Goal: Information Seeking & Learning: Learn about a topic

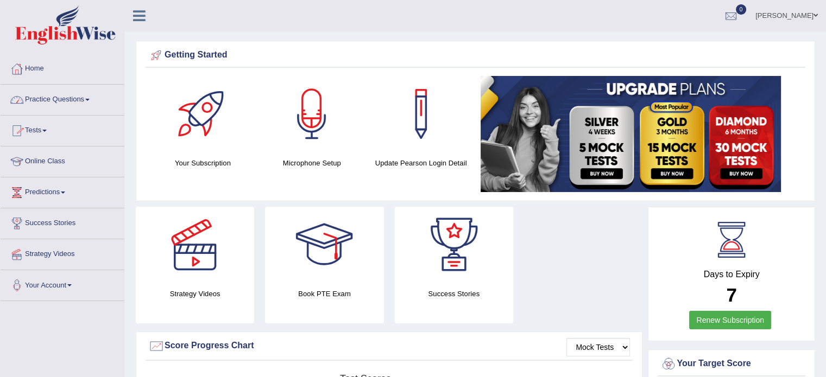
click at [89, 97] on link "Practice Questions" at bounding box center [63, 98] width 124 height 27
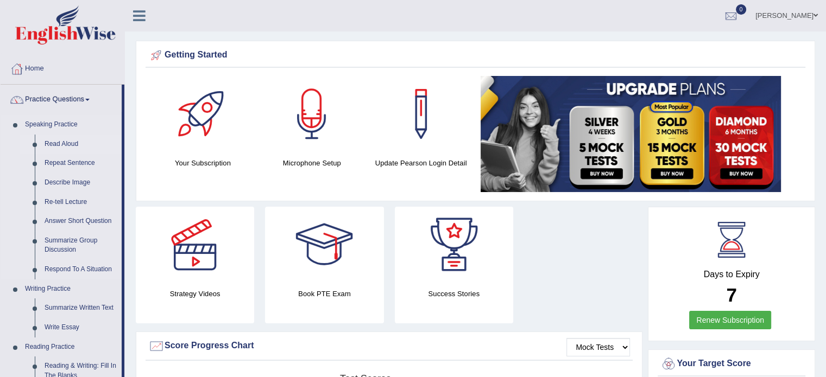
click at [63, 142] on link "Read Aloud" at bounding box center [81, 145] width 82 height 20
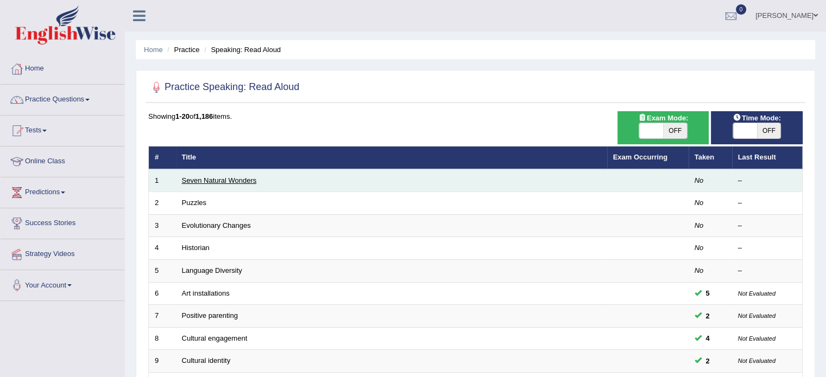
click at [203, 184] on link "Seven Natural Wonders" at bounding box center [219, 181] width 75 height 8
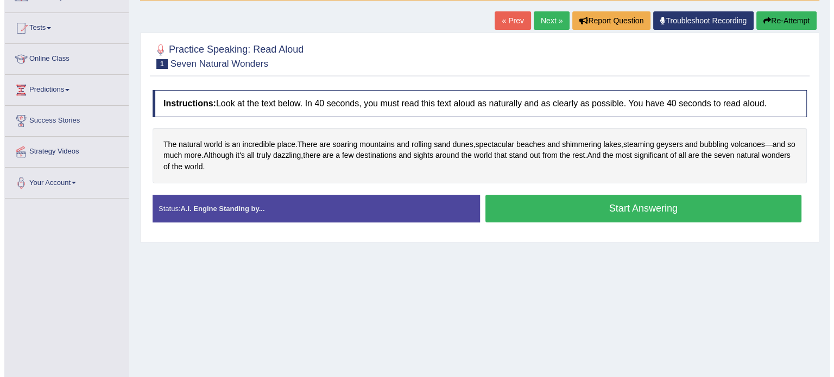
scroll to position [109, 0]
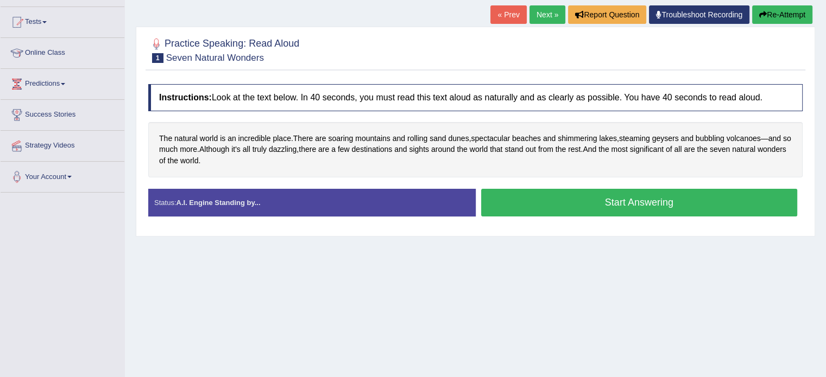
click at [606, 206] on button "Start Answering" at bounding box center [639, 203] width 317 height 28
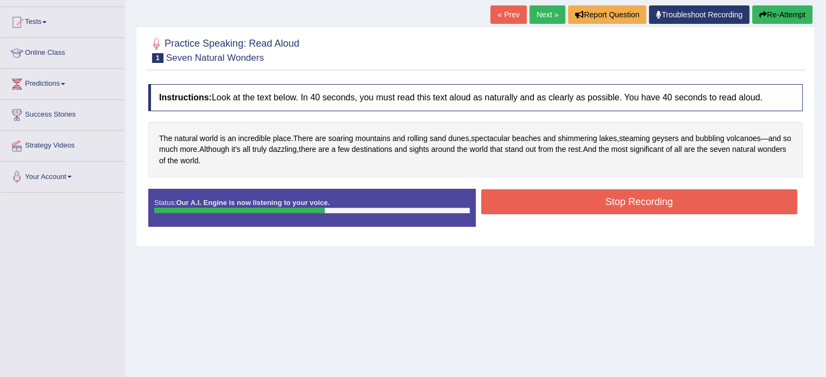
click at [587, 210] on button "Stop Recording" at bounding box center [639, 202] width 317 height 25
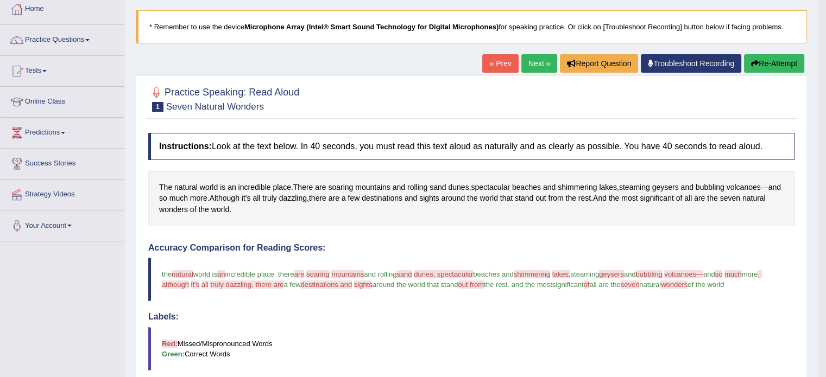
scroll to position [54, 0]
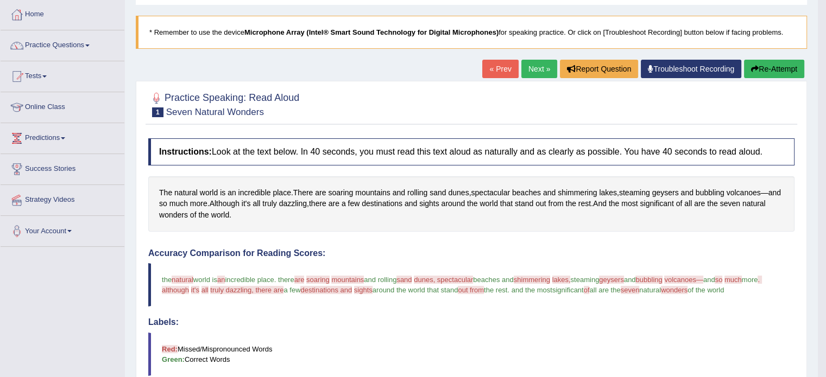
click at [540, 70] on link "Next »" at bounding box center [539, 69] width 36 height 18
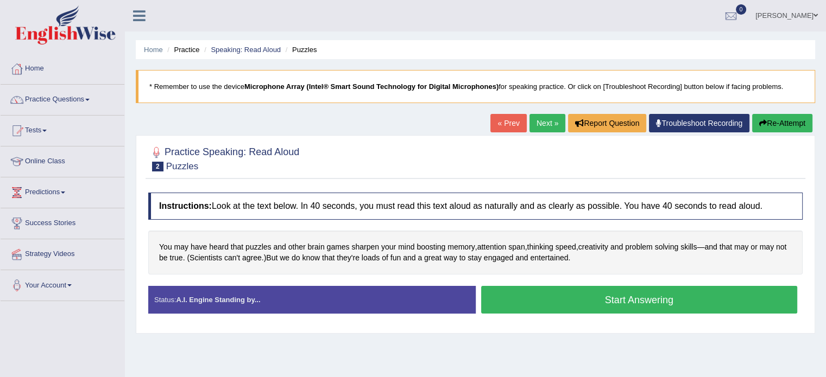
click at [609, 298] on button "Start Answering" at bounding box center [639, 300] width 317 height 28
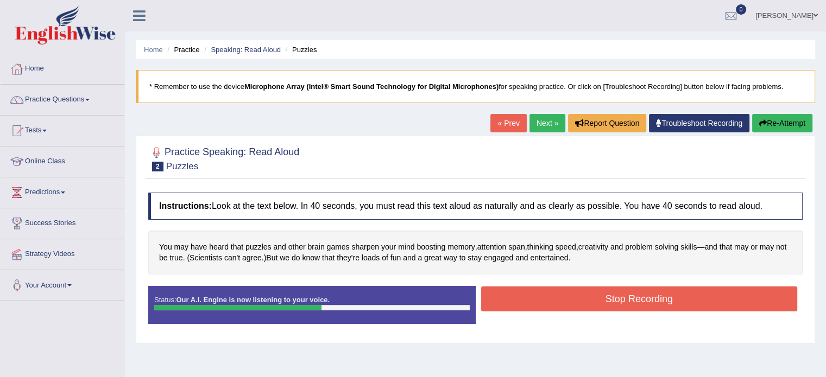
click at [571, 303] on button "Stop Recording" at bounding box center [639, 299] width 317 height 25
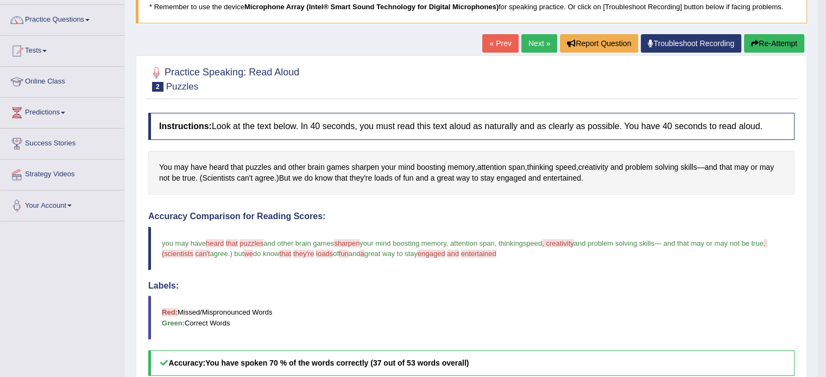
scroll to position [54, 0]
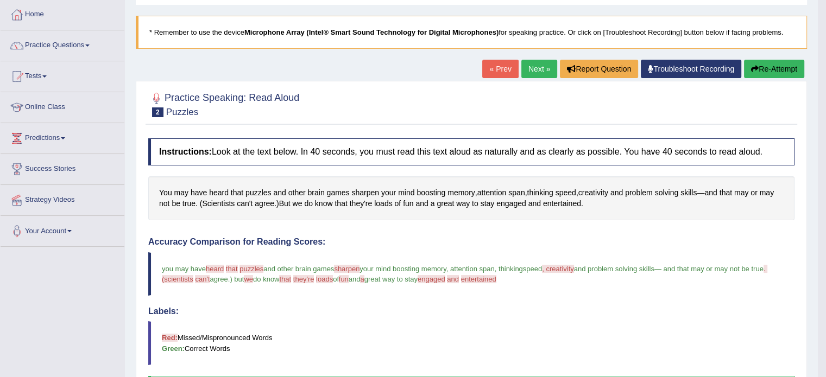
click at [771, 67] on button "Re-Attempt" at bounding box center [774, 69] width 60 height 18
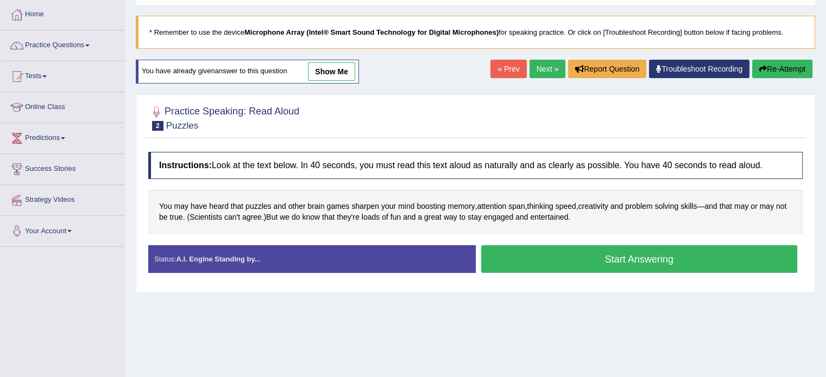
click at [544, 265] on button "Start Answering" at bounding box center [639, 260] width 317 height 28
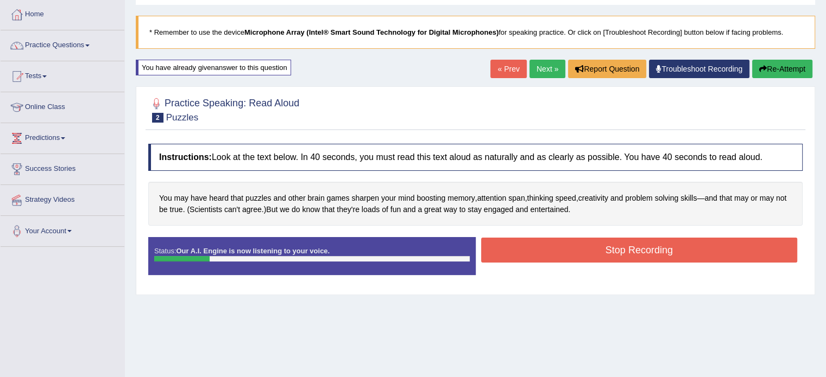
click at [772, 68] on button "Re-Attempt" at bounding box center [782, 69] width 60 height 18
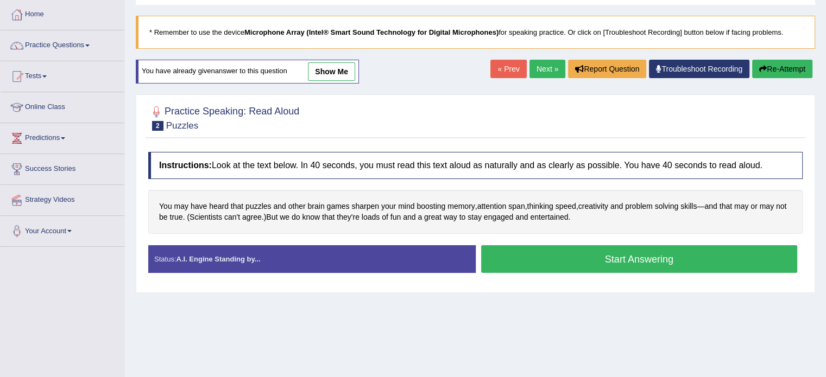
click at [620, 251] on button "Start Answering" at bounding box center [639, 260] width 317 height 28
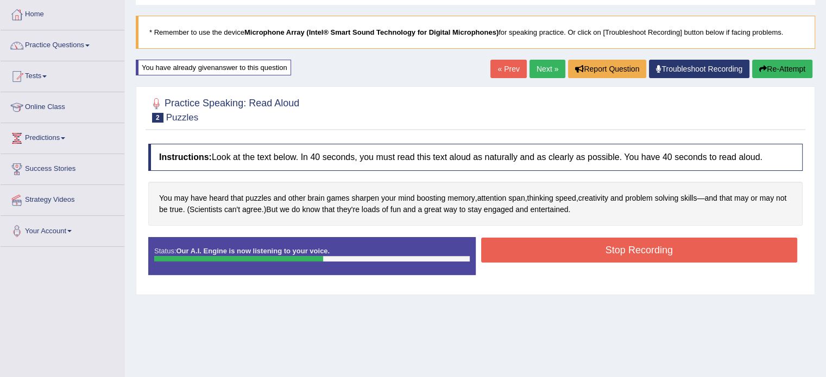
click at [620, 251] on button "Stop Recording" at bounding box center [639, 250] width 317 height 25
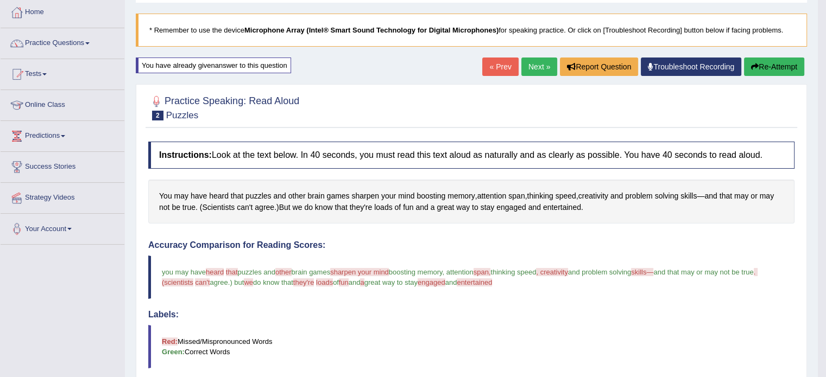
scroll to position [54, 0]
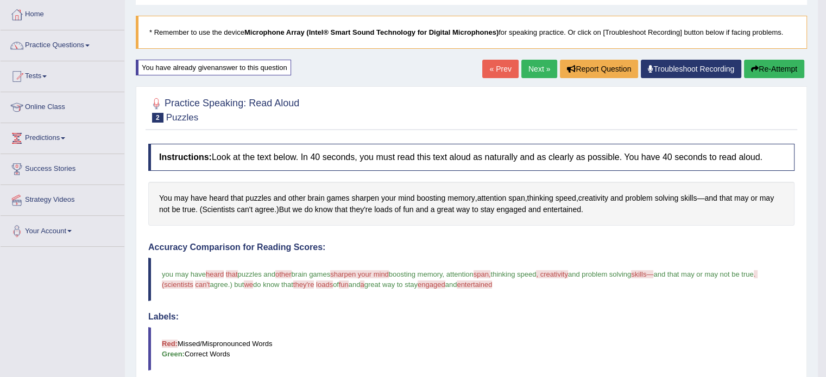
click at [537, 68] on link "Next »" at bounding box center [539, 69] width 36 height 18
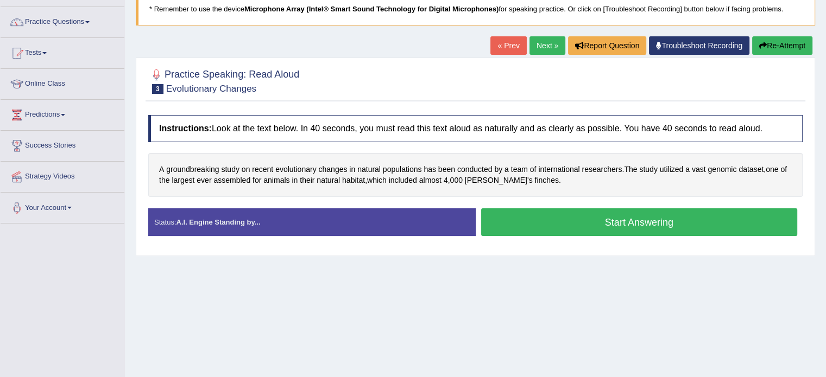
scroll to position [109, 0]
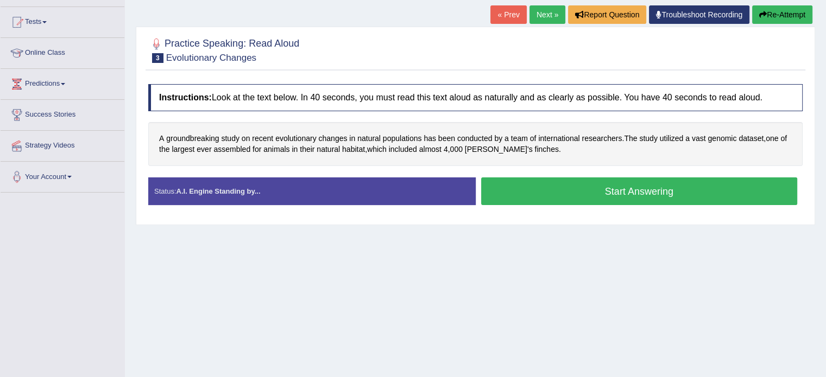
click at [583, 194] on button "Start Answering" at bounding box center [639, 192] width 317 height 28
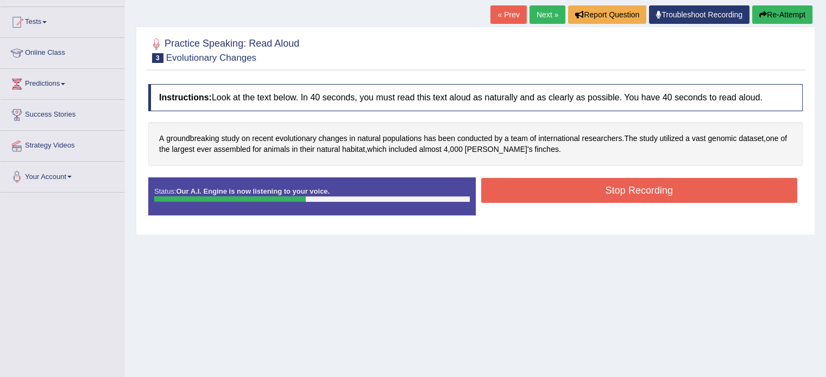
click at [583, 194] on button "Stop Recording" at bounding box center [639, 190] width 317 height 25
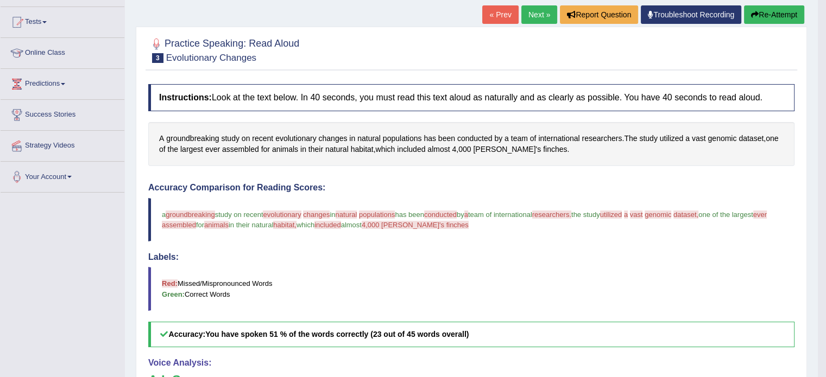
click at [764, 18] on button "Re-Attempt" at bounding box center [774, 14] width 60 height 18
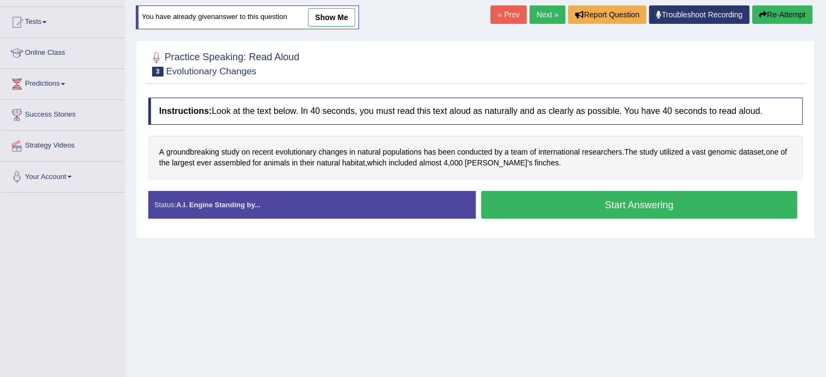
click at [589, 207] on button "Start Answering" at bounding box center [639, 205] width 317 height 28
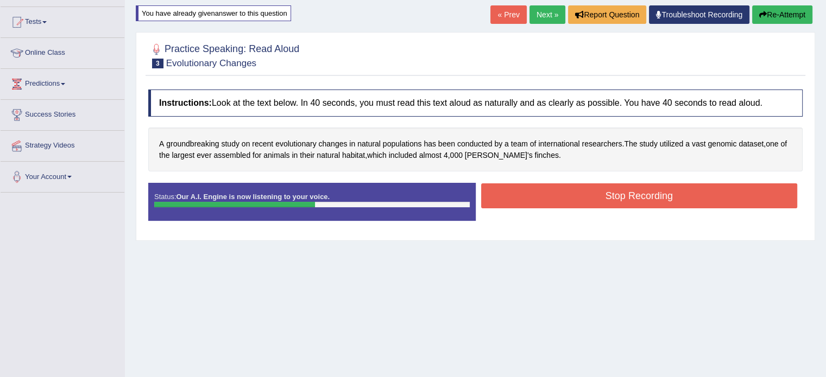
click at [584, 195] on button "Stop Recording" at bounding box center [639, 196] width 317 height 25
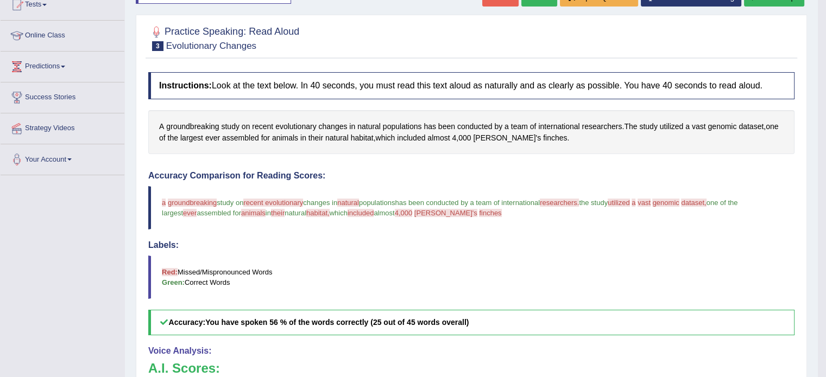
scroll to position [109, 0]
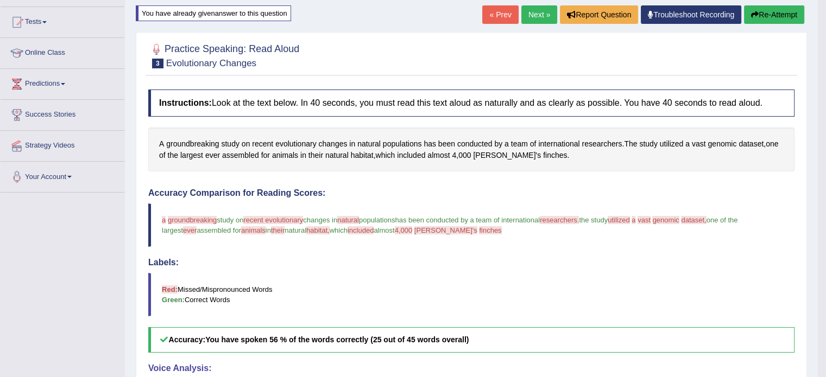
click at [537, 20] on link "Next »" at bounding box center [539, 14] width 36 height 18
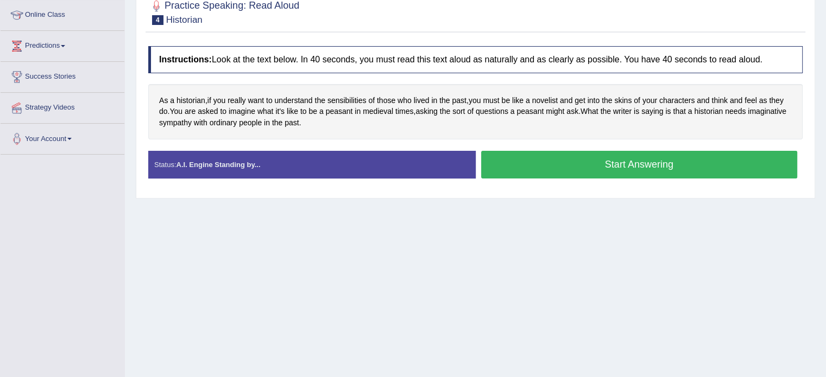
scroll to position [163, 0]
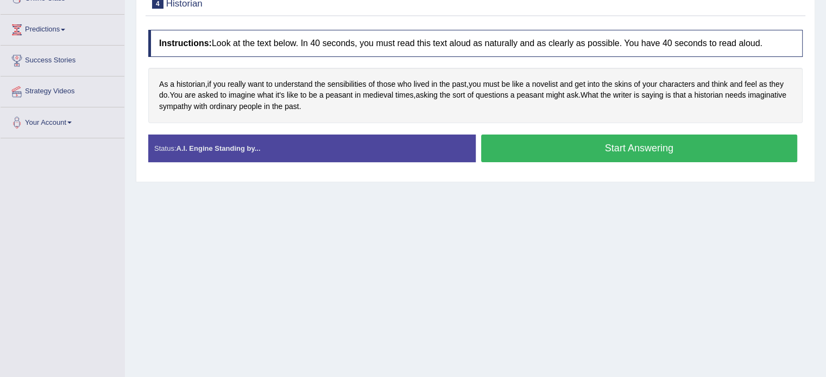
click at [613, 145] on button "Start Answering" at bounding box center [639, 149] width 317 height 28
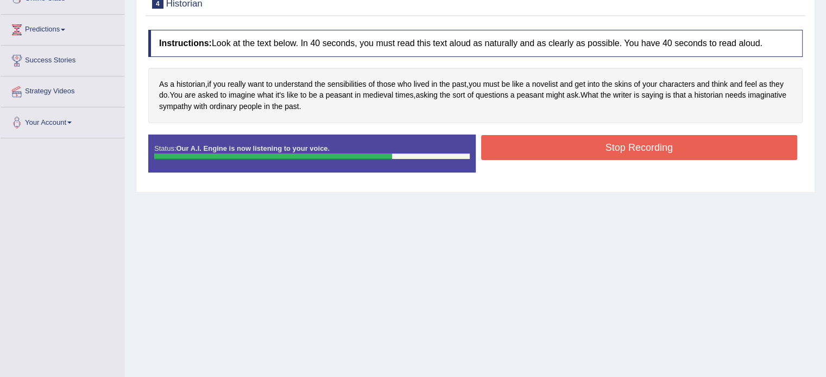
click at [613, 145] on button "Stop Recording" at bounding box center [639, 147] width 317 height 25
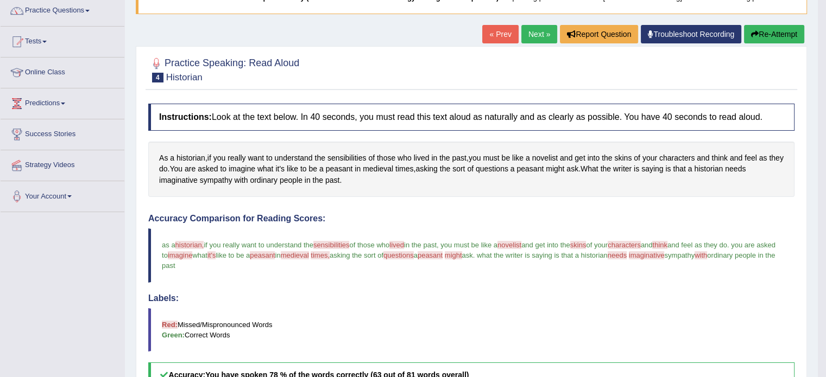
scroll to position [54, 0]
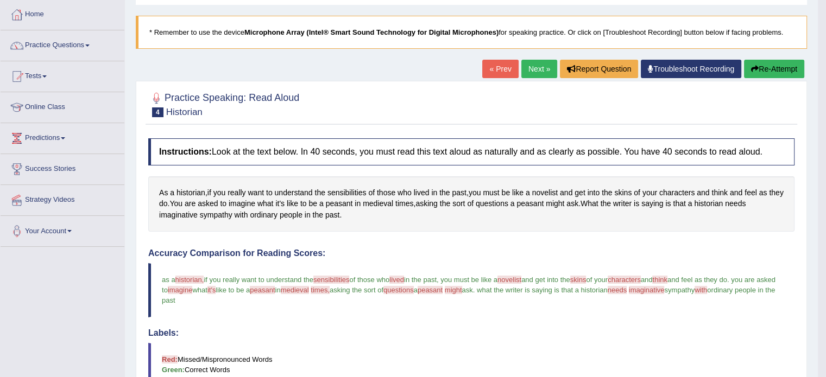
click at [762, 67] on button "Re-Attempt" at bounding box center [774, 69] width 60 height 18
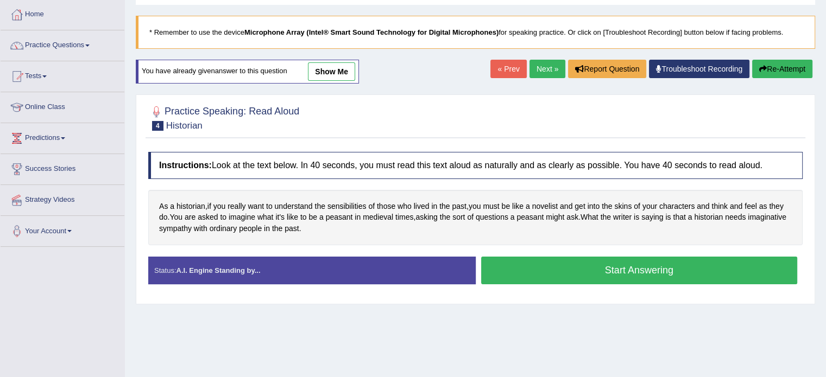
click at [575, 274] on button "Start Answering" at bounding box center [639, 271] width 317 height 28
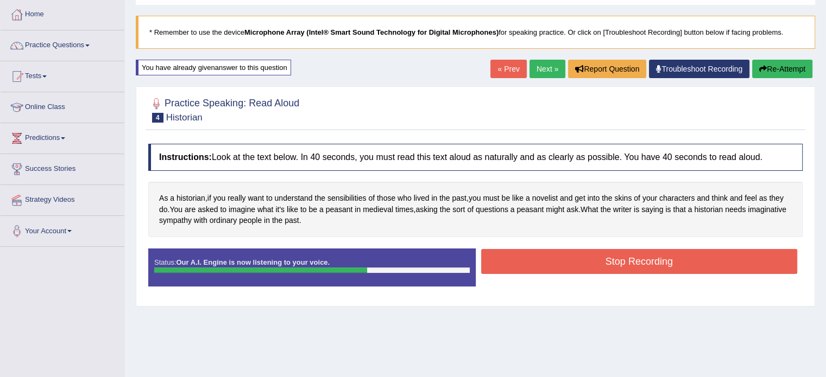
click at [646, 266] on button "Stop Recording" at bounding box center [639, 261] width 317 height 25
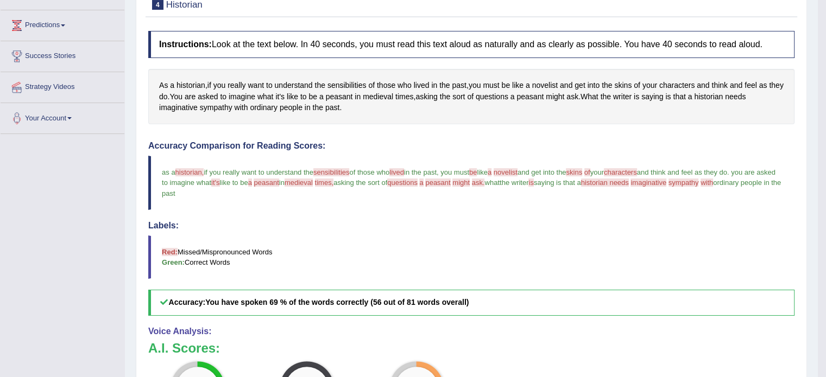
scroll to position [109, 0]
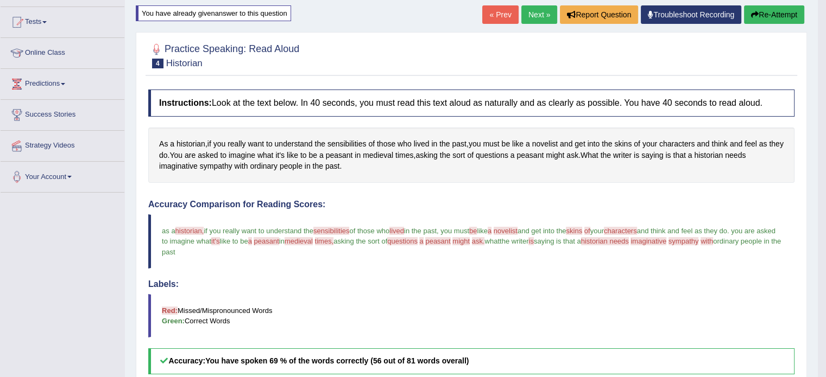
click at [543, 21] on link "Next »" at bounding box center [539, 14] width 36 height 18
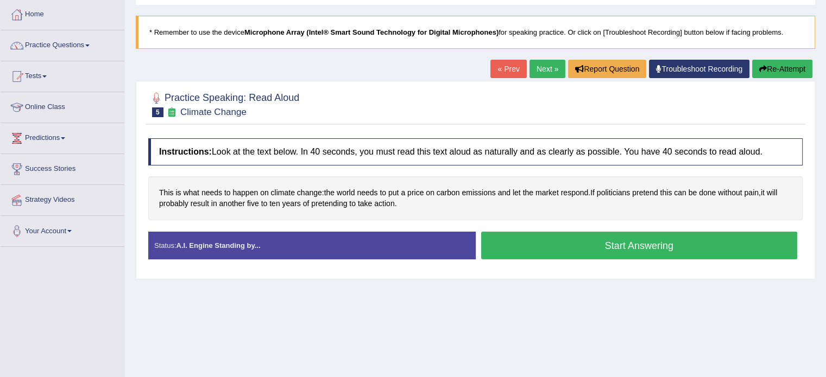
scroll to position [109, 0]
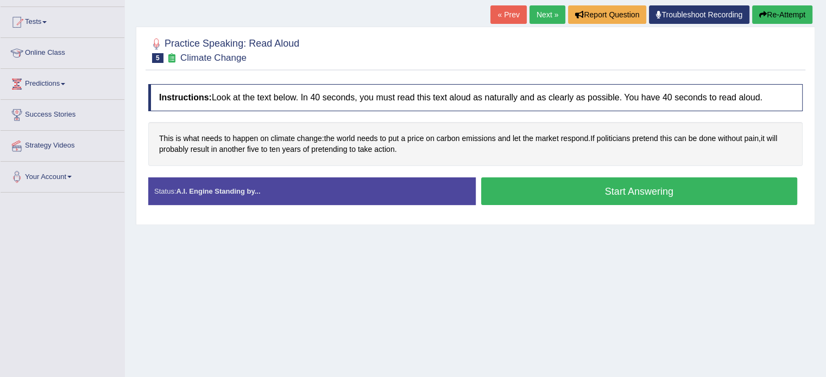
click at [550, 192] on button "Start Answering" at bounding box center [639, 192] width 317 height 28
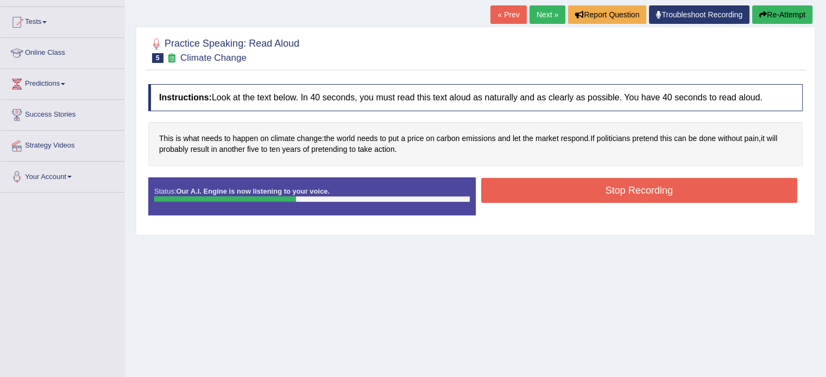
click at [550, 192] on button "Stop Recording" at bounding box center [639, 190] width 317 height 25
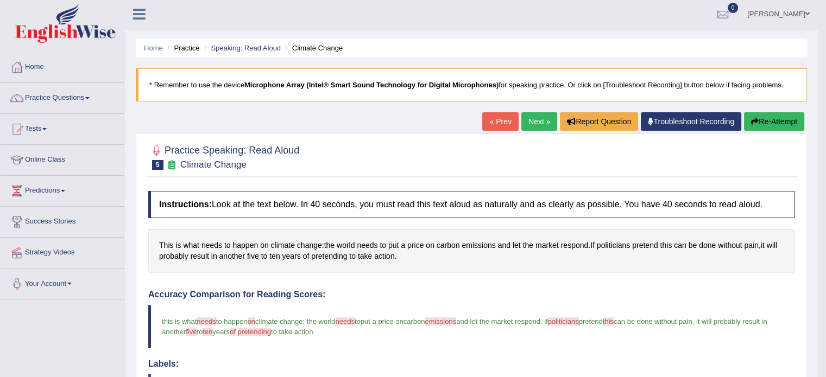
scroll to position [0, 0]
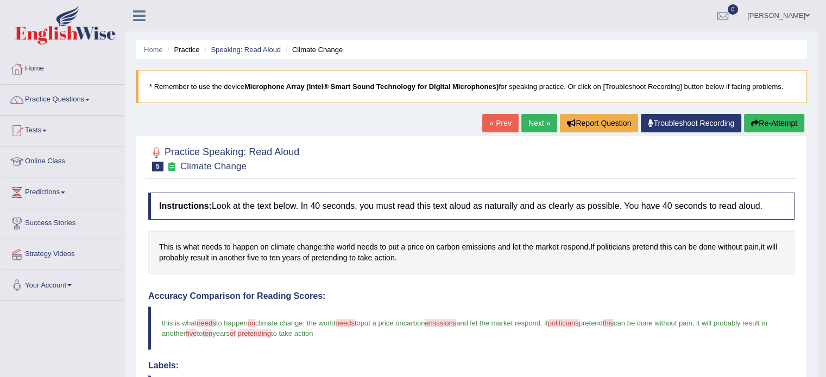
click at [772, 124] on button "Re-Attempt" at bounding box center [774, 123] width 60 height 18
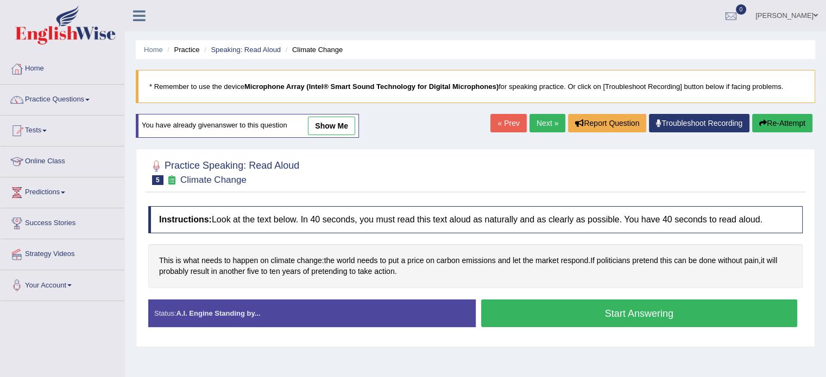
click at [565, 310] on button "Start Answering" at bounding box center [639, 314] width 317 height 28
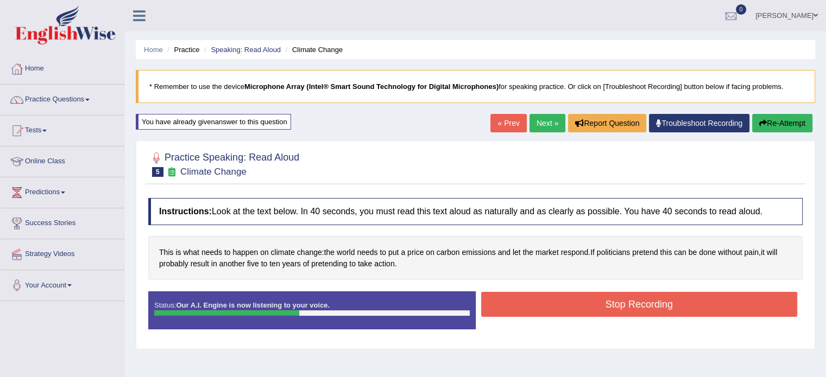
click at [565, 310] on button "Stop Recording" at bounding box center [639, 304] width 317 height 25
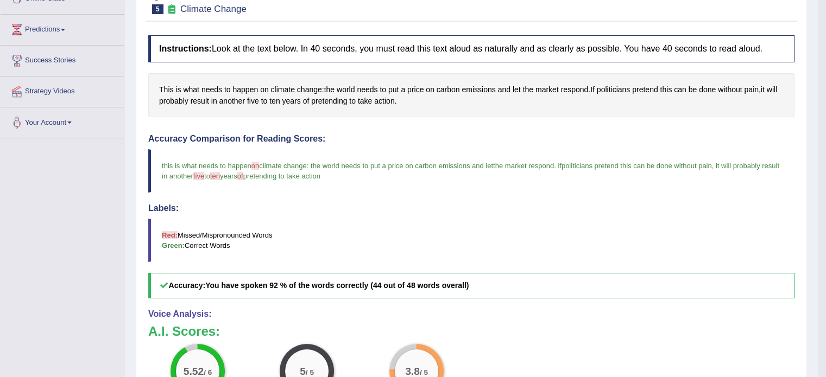
scroll to position [54, 0]
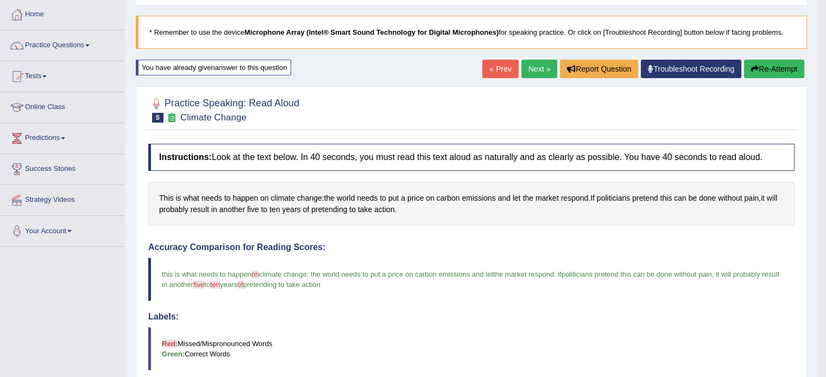
click at [530, 71] on link "Next »" at bounding box center [539, 69] width 36 height 18
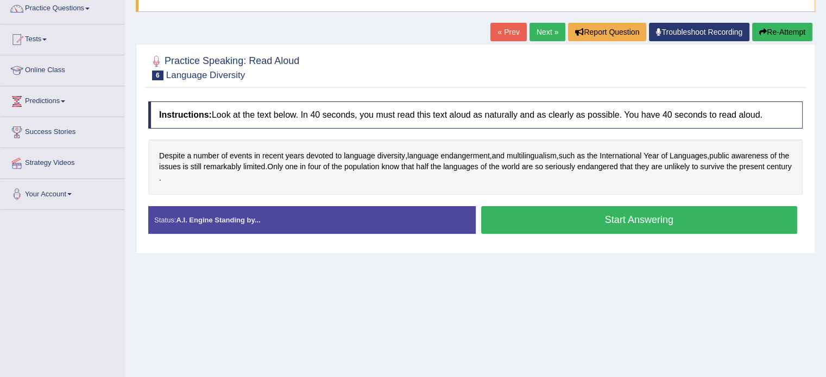
scroll to position [109, 0]
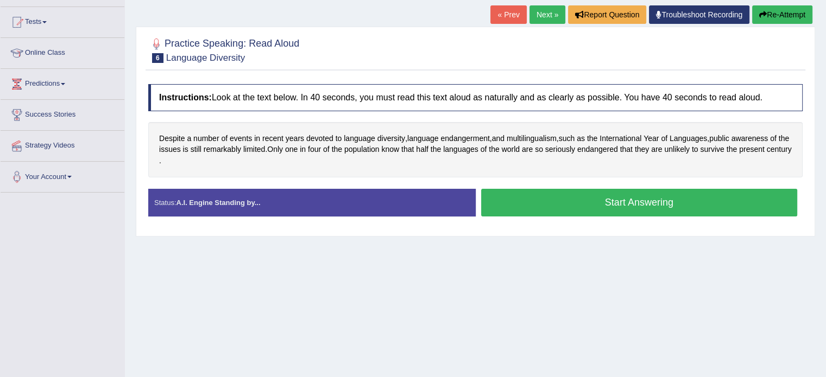
click at [523, 200] on button "Start Answering" at bounding box center [639, 203] width 317 height 28
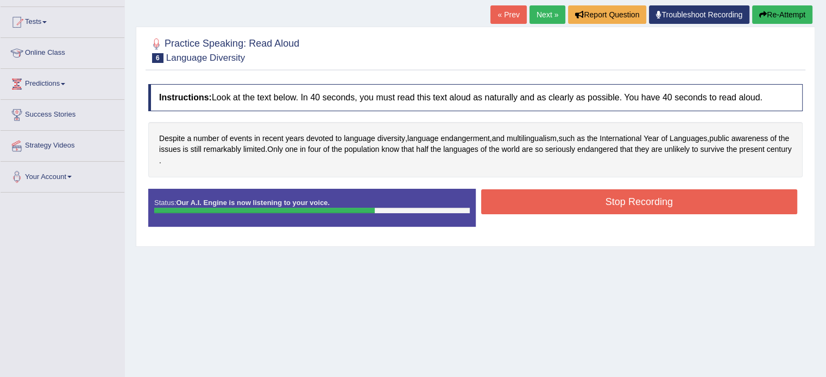
click at [523, 200] on button "Stop Recording" at bounding box center [639, 202] width 317 height 25
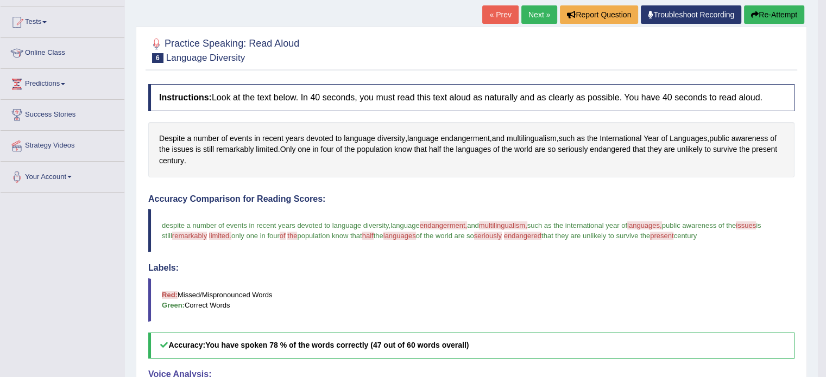
click at [763, 16] on button "Re-Attempt" at bounding box center [774, 14] width 60 height 18
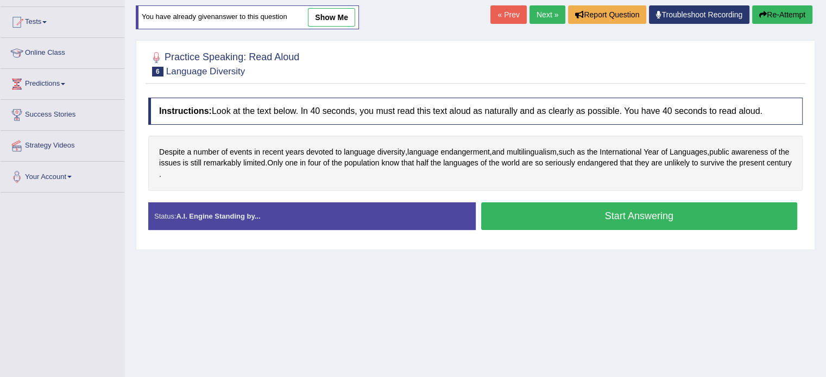
click at [511, 213] on button "Start Answering" at bounding box center [639, 217] width 317 height 28
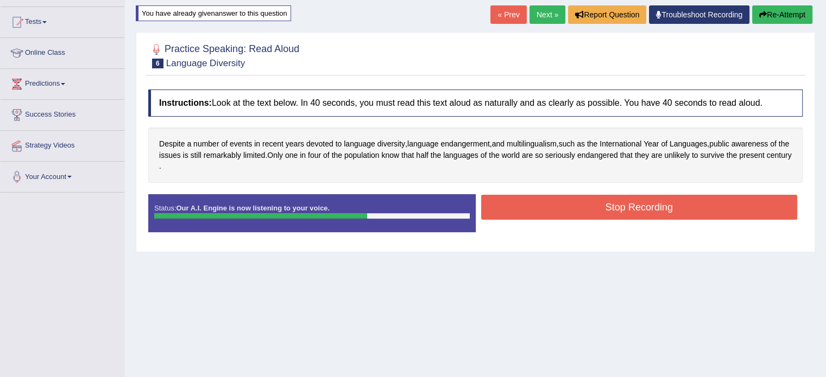
click at [511, 213] on button "Stop Recording" at bounding box center [639, 207] width 317 height 25
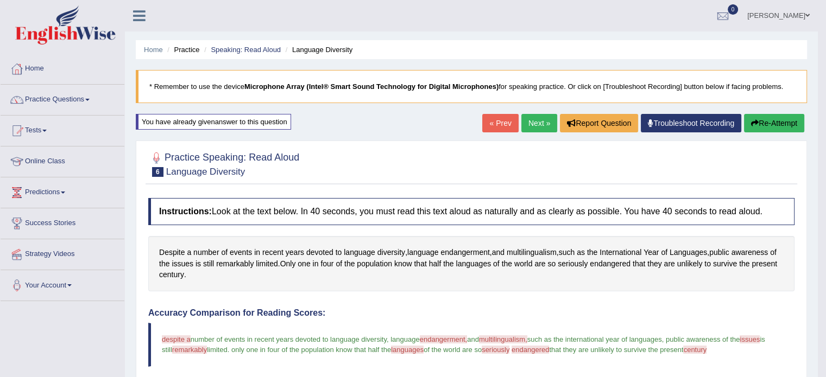
click at [533, 128] on link "Next »" at bounding box center [539, 123] width 36 height 18
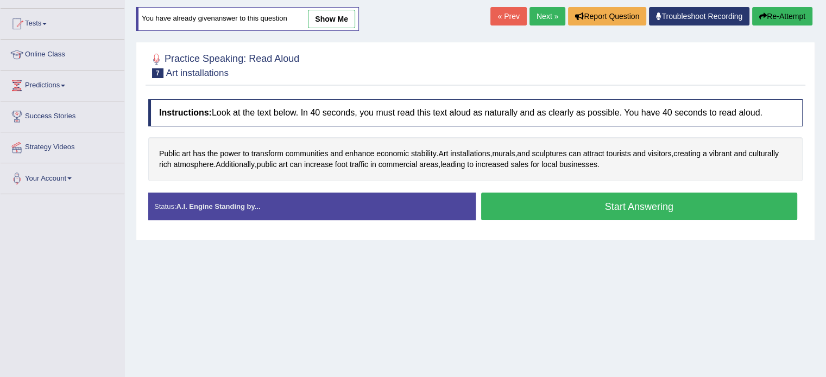
scroll to position [109, 0]
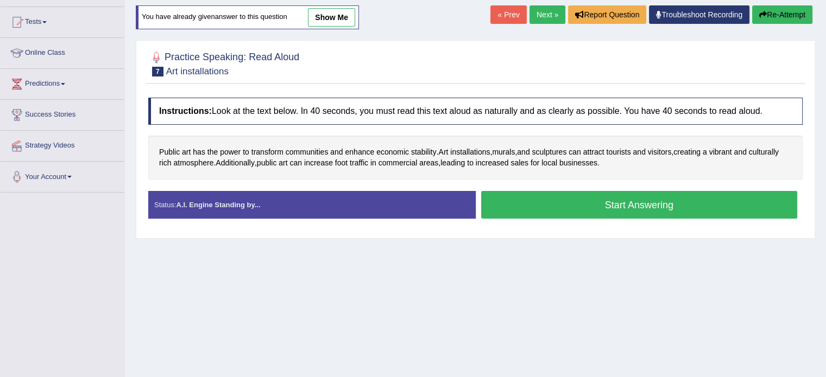
click at [569, 196] on button "Start Answering" at bounding box center [639, 205] width 317 height 28
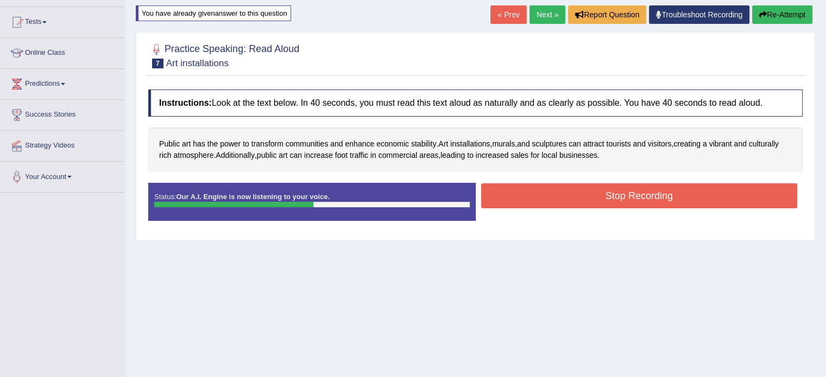
click at [569, 196] on button "Stop Recording" at bounding box center [639, 196] width 317 height 25
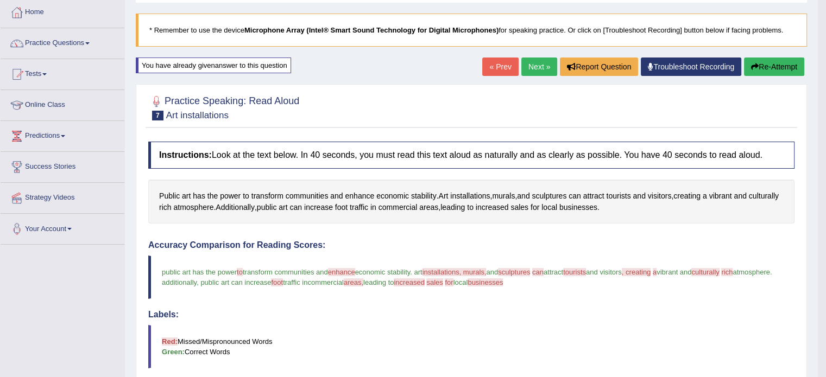
scroll to position [54, 0]
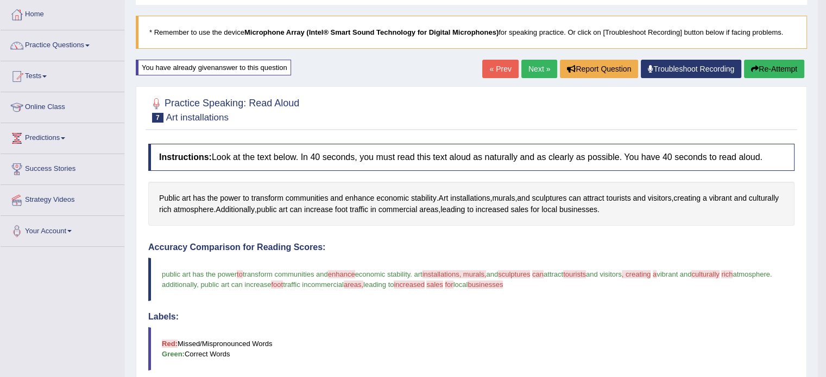
click at [766, 66] on button "Re-Attempt" at bounding box center [774, 69] width 60 height 18
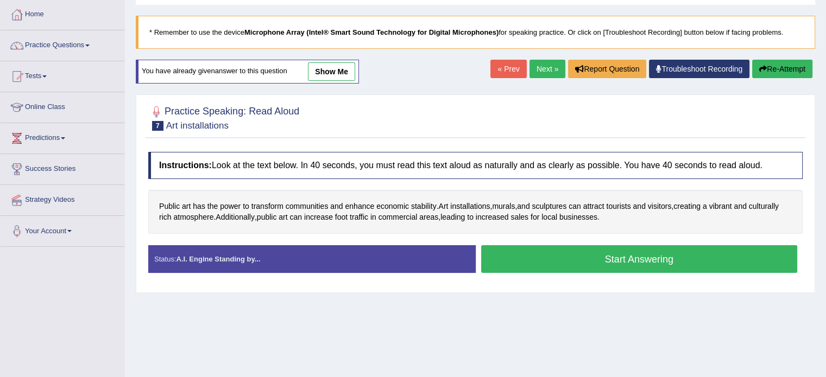
click at [549, 251] on button "Start Answering" at bounding box center [639, 260] width 317 height 28
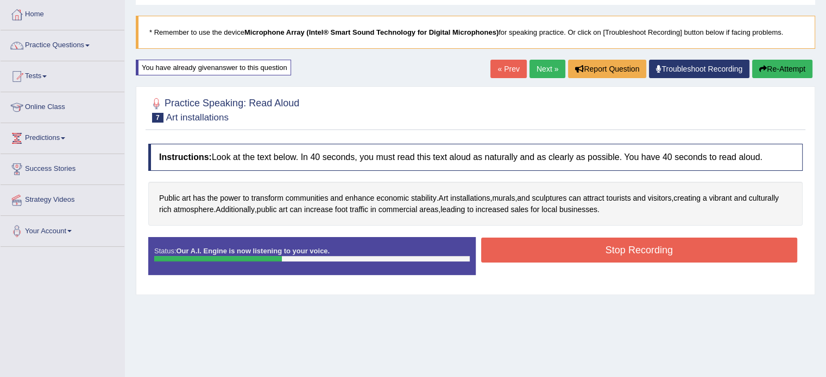
click at [549, 251] on button "Stop Recording" at bounding box center [639, 250] width 317 height 25
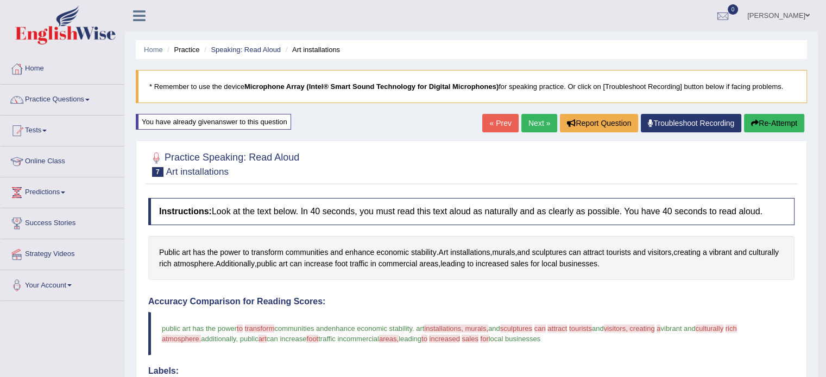
click at [526, 119] on link "Next »" at bounding box center [539, 123] width 36 height 18
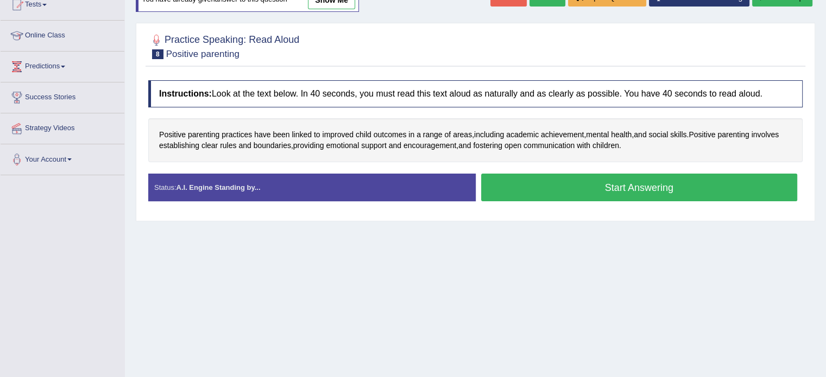
scroll to position [109, 0]
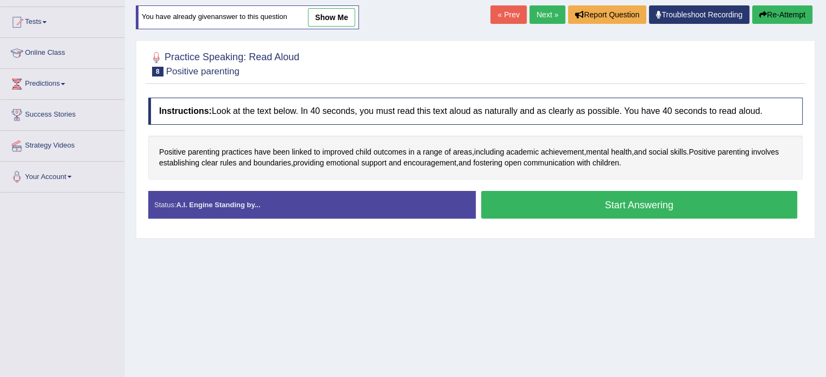
click at [594, 203] on button "Start Answering" at bounding box center [639, 205] width 317 height 28
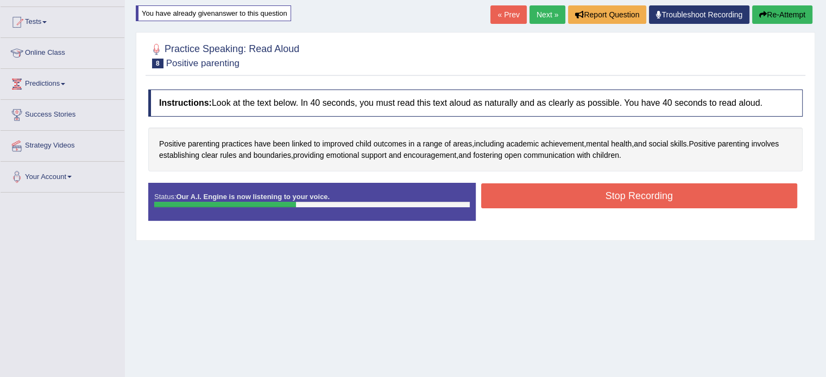
click at [594, 203] on button "Stop Recording" at bounding box center [639, 196] width 317 height 25
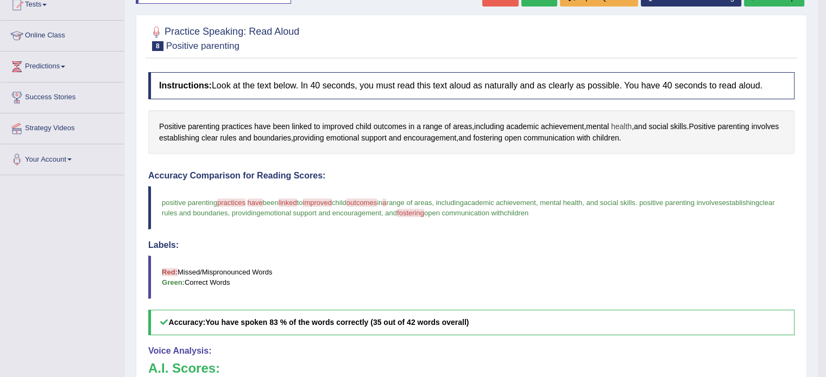
scroll to position [54, 0]
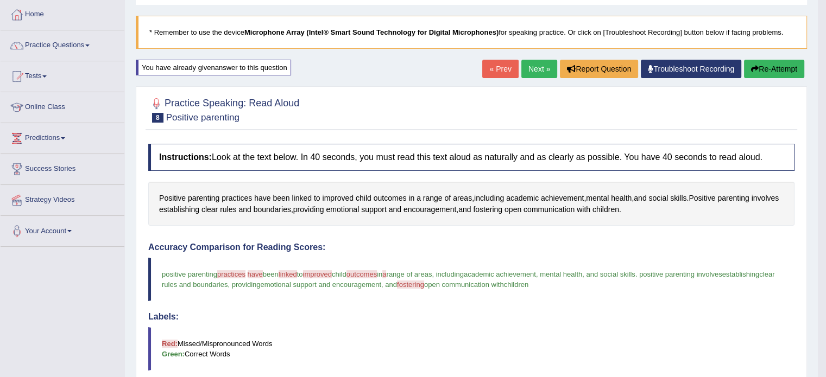
click at [769, 73] on button "Re-Attempt" at bounding box center [774, 69] width 60 height 18
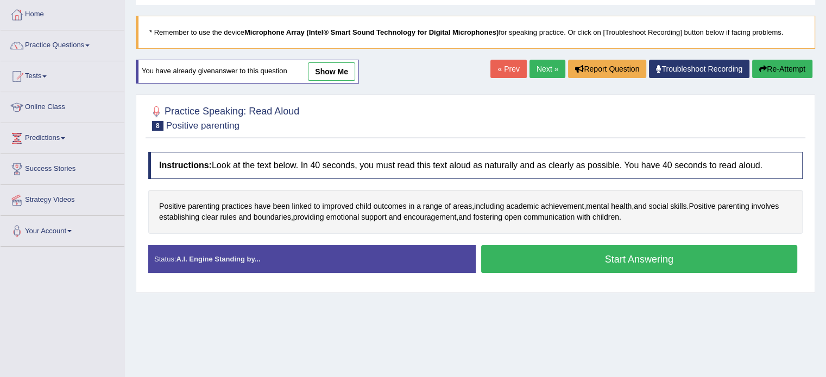
click at [552, 251] on button "Start Answering" at bounding box center [639, 260] width 317 height 28
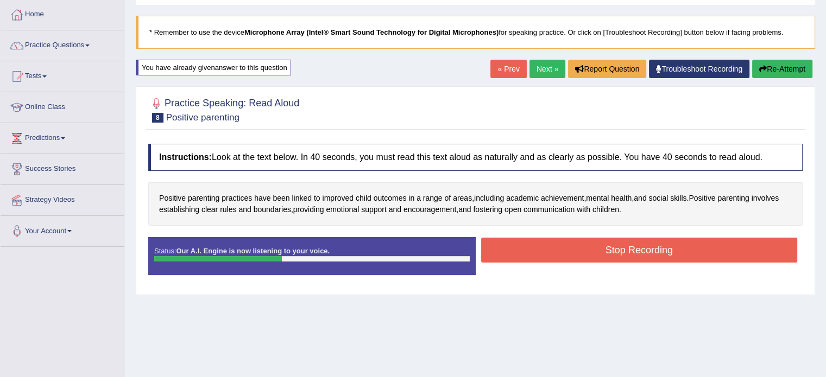
click at [552, 251] on button "Stop Recording" at bounding box center [639, 250] width 317 height 25
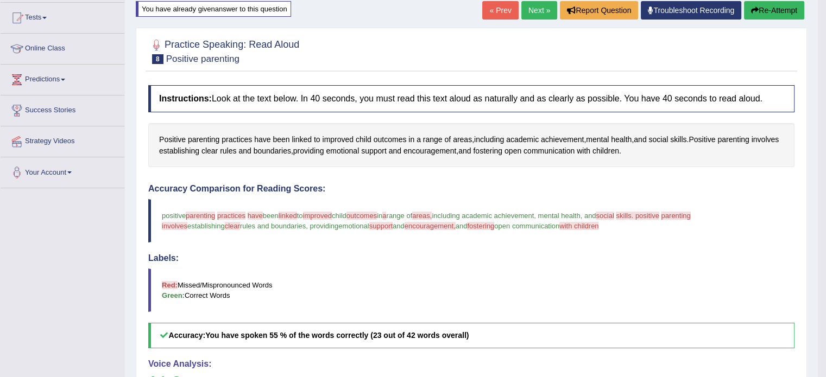
scroll to position [109, 0]
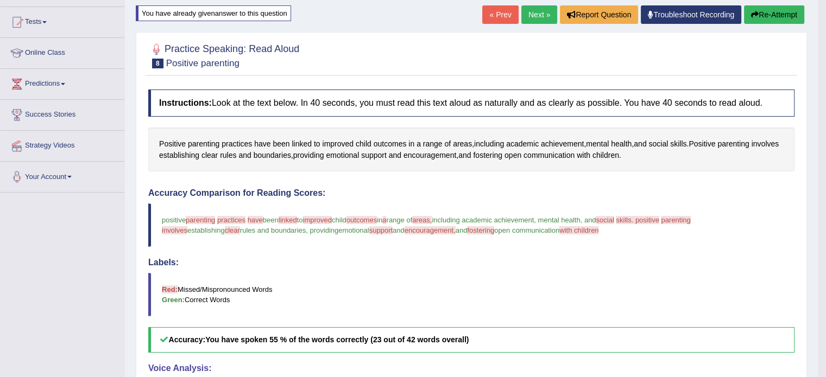
click at [538, 17] on link "Next »" at bounding box center [539, 14] width 36 height 18
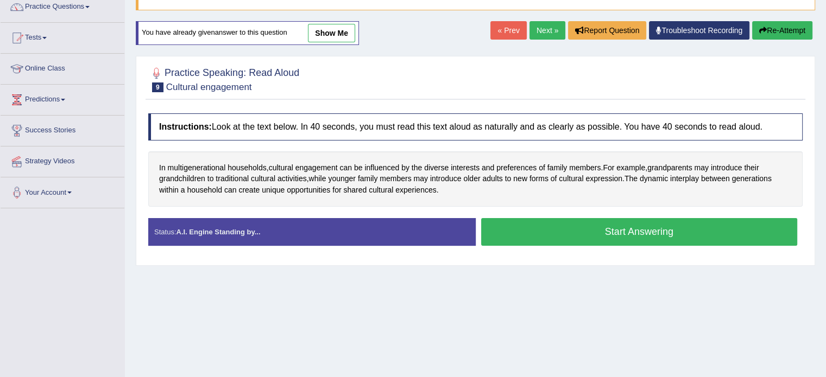
scroll to position [109, 0]
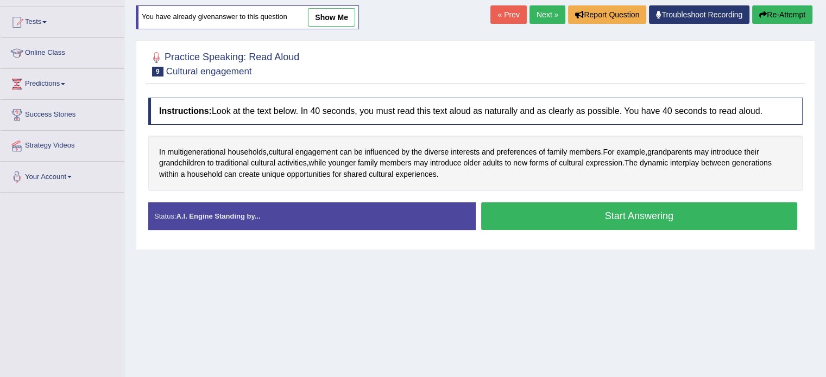
click at [602, 215] on button "Start Answering" at bounding box center [639, 217] width 317 height 28
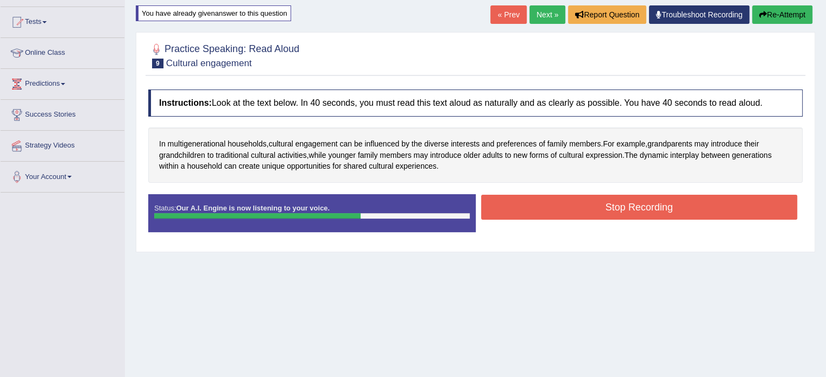
click at [602, 215] on button "Stop Recording" at bounding box center [639, 207] width 317 height 25
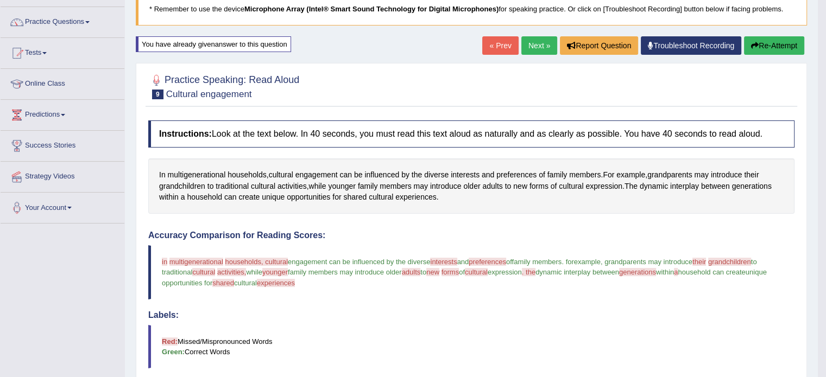
scroll to position [54, 0]
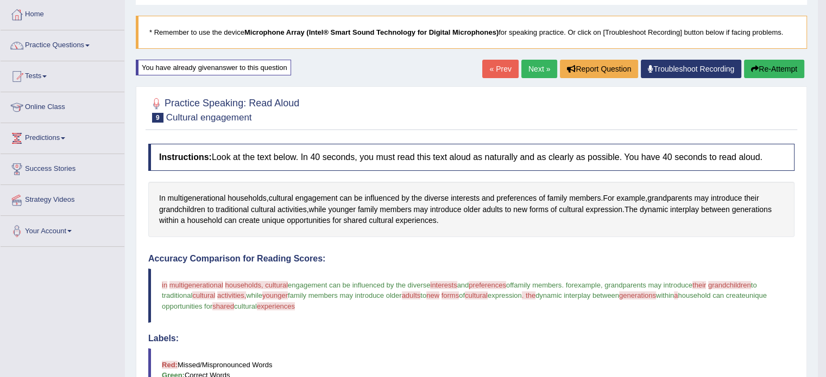
click at [772, 66] on button "Re-Attempt" at bounding box center [774, 69] width 60 height 18
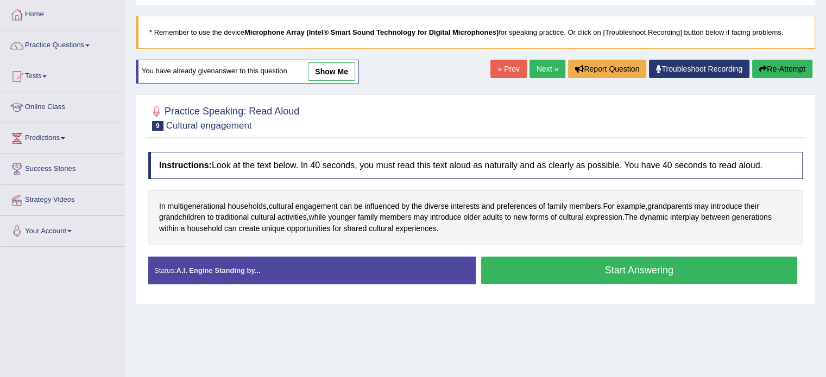
click at [538, 273] on button "Start Answering" at bounding box center [639, 271] width 317 height 28
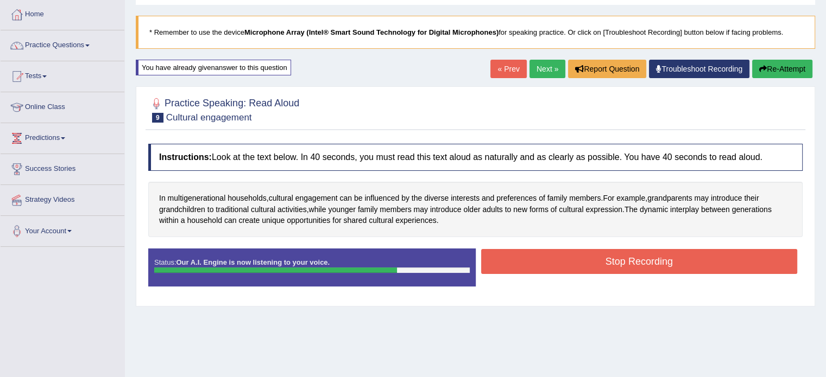
click at [598, 266] on button "Stop Recording" at bounding box center [639, 261] width 317 height 25
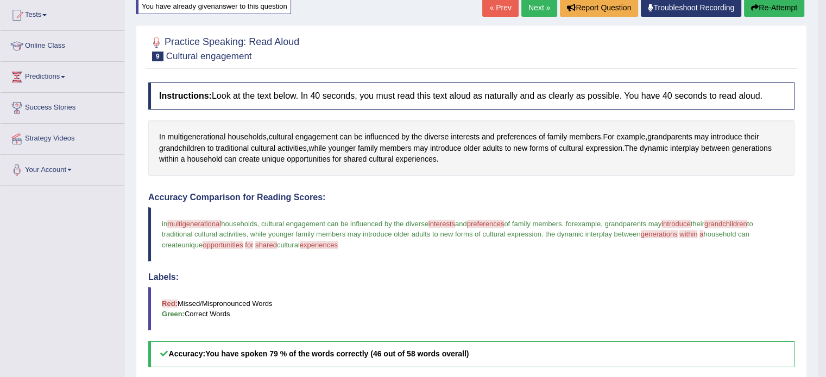
scroll to position [109, 0]
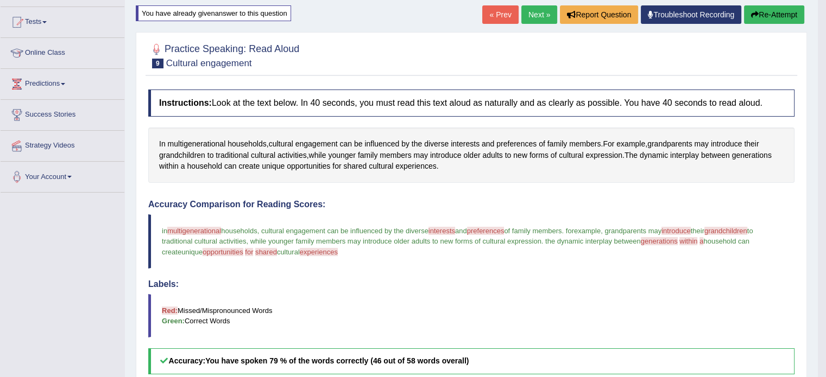
click at [776, 17] on button "Re-Attempt" at bounding box center [774, 14] width 60 height 18
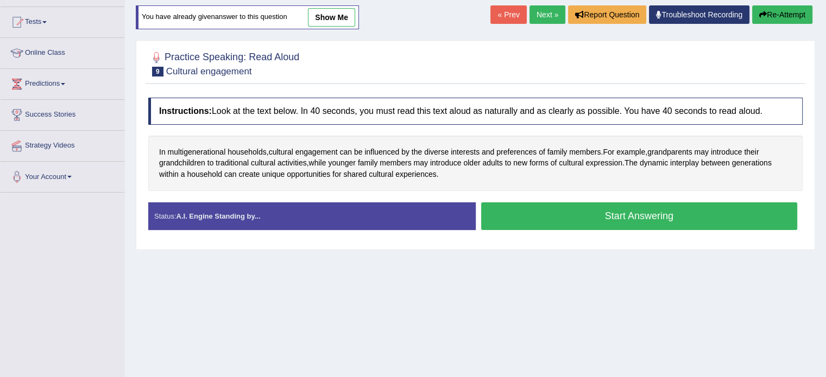
click at [614, 213] on button "Start Answering" at bounding box center [639, 217] width 317 height 28
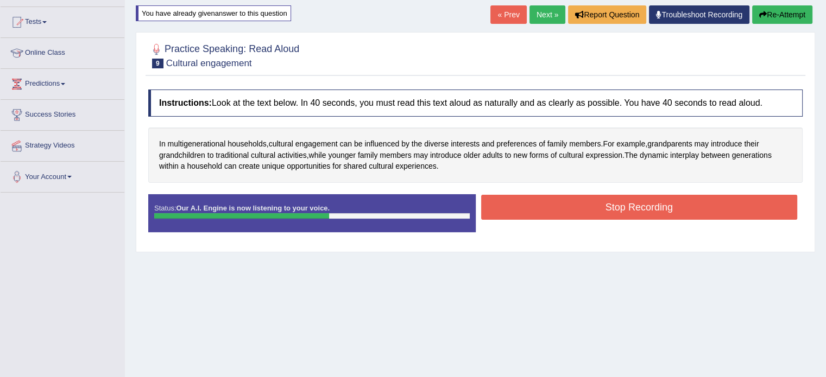
click at [614, 213] on button "Stop Recording" at bounding box center [639, 207] width 317 height 25
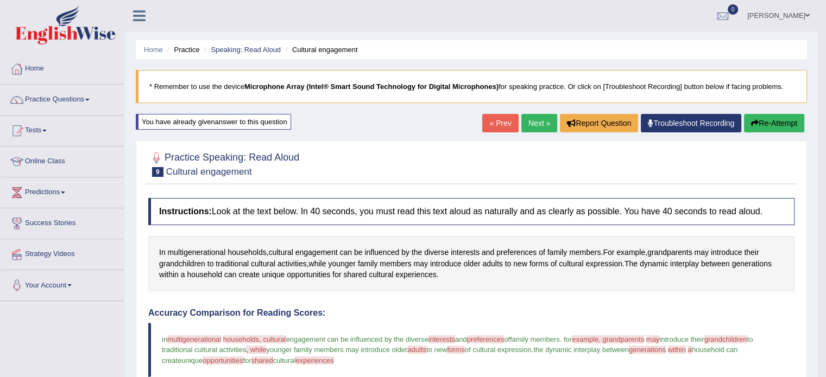
click at [541, 125] on link "Next »" at bounding box center [539, 123] width 36 height 18
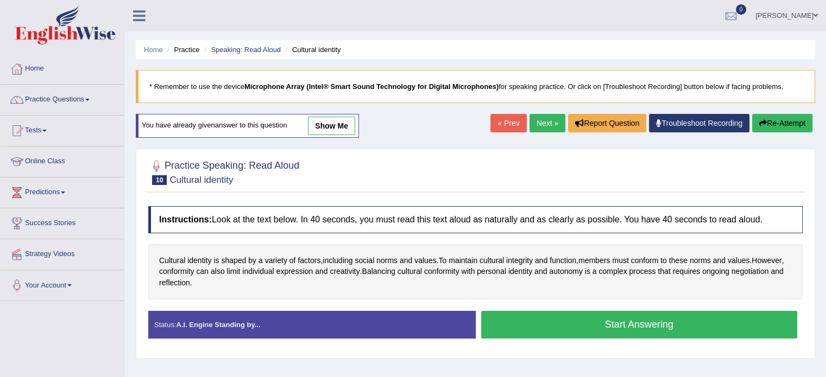
click at [573, 329] on button "Start Answering" at bounding box center [639, 325] width 317 height 28
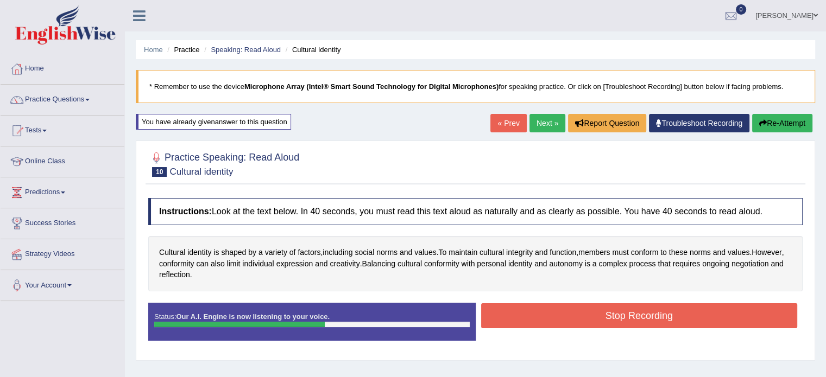
click at [575, 325] on button "Stop Recording" at bounding box center [639, 316] width 317 height 25
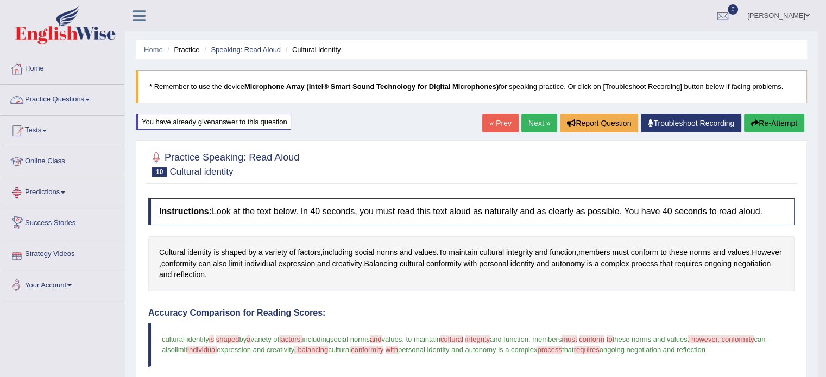
click at [88, 100] on link "Practice Questions" at bounding box center [63, 98] width 124 height 27
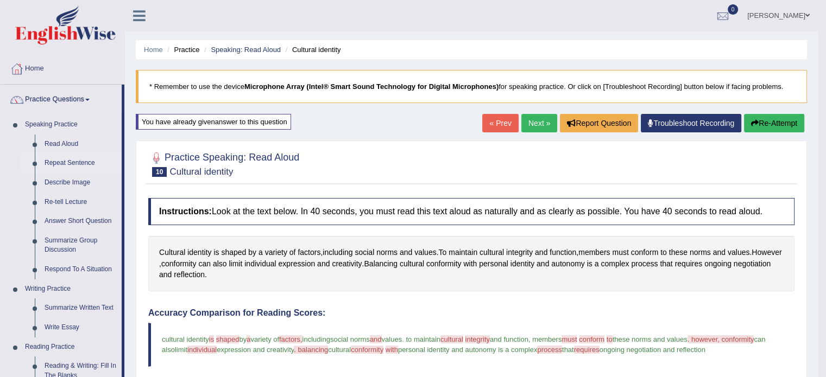
click at [69, 165] on link "Repeat Sentence" at bounding box center [81, 164] width 82 height 20
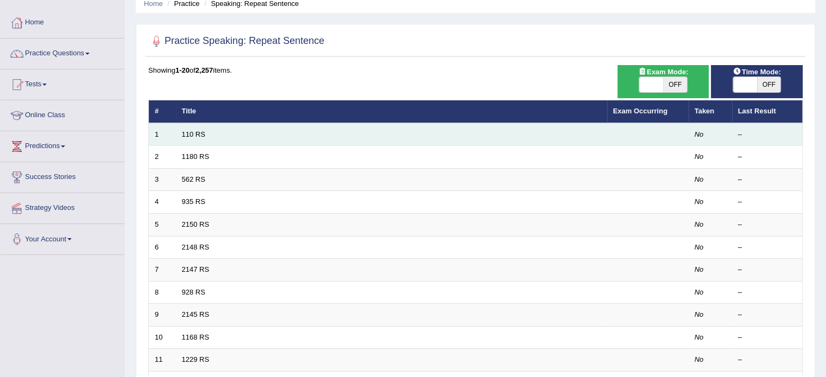
scroll to position [12, 0]
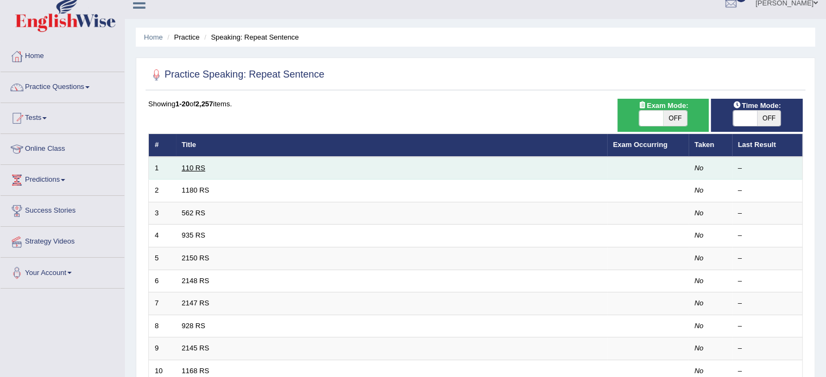
click at [192, 171] on link "110 RS" at bounding box center [193, 168] width 23 height 8
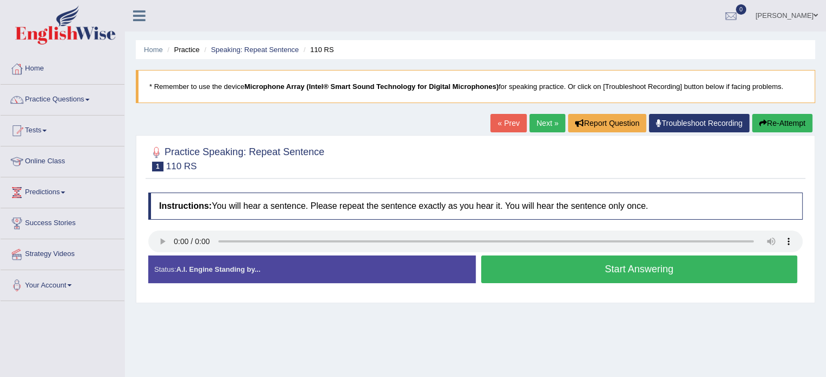
click at [573, 278] on button "Start Answering" at bounding box center [639, 270] width 317 height 28
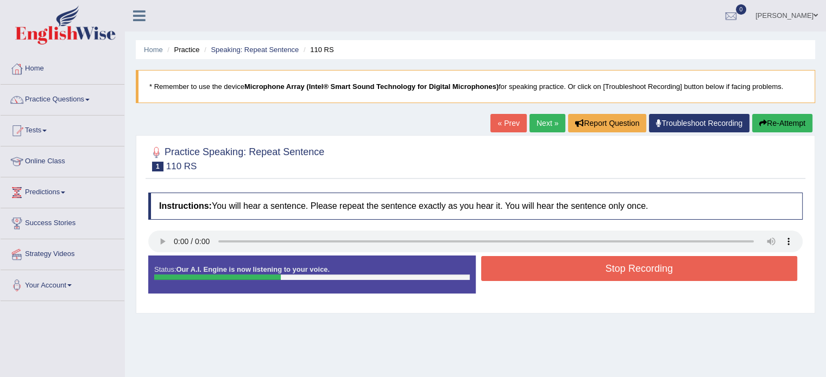
click at [574, 277] on button "Stop Recording" at bounding box center [639, 268] width 317 height 25
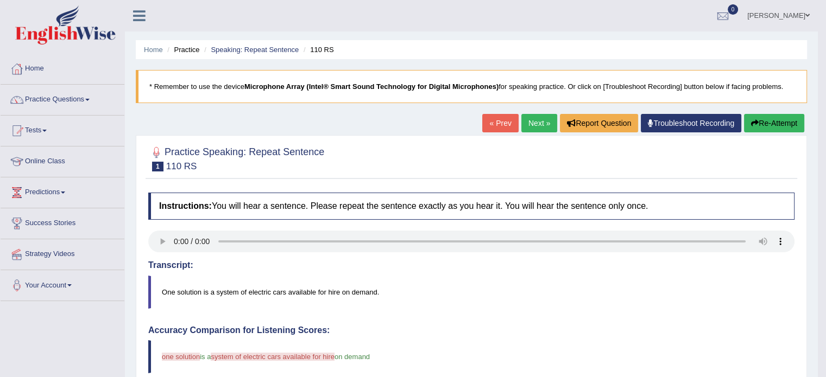
drag, startPoint x: 748, startPoint y: 119, endPoint x: 741, endPoint y: 119, distance: 7.1
click at [748, 119] on button "Re-Attempt" at bounding box center [774, 123] width 60 height 18
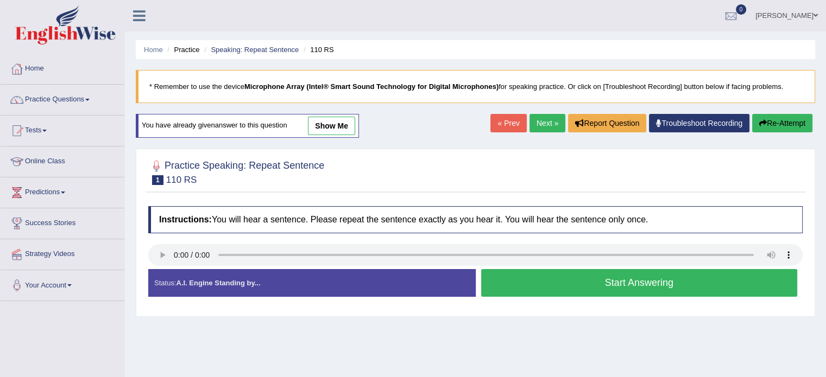
click at [553, 288] on button "Start Answering" at bounding box center [639, 283] width 317 height 28
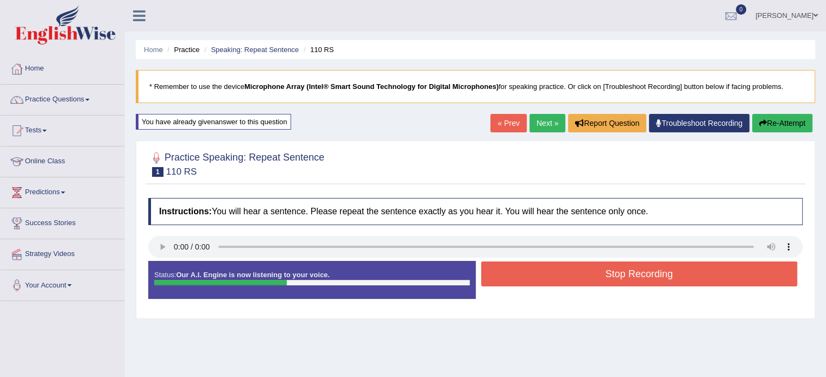
click at [555, 276] on button "Stop Recording" at bounding box center [639, 274] width 317 height 25
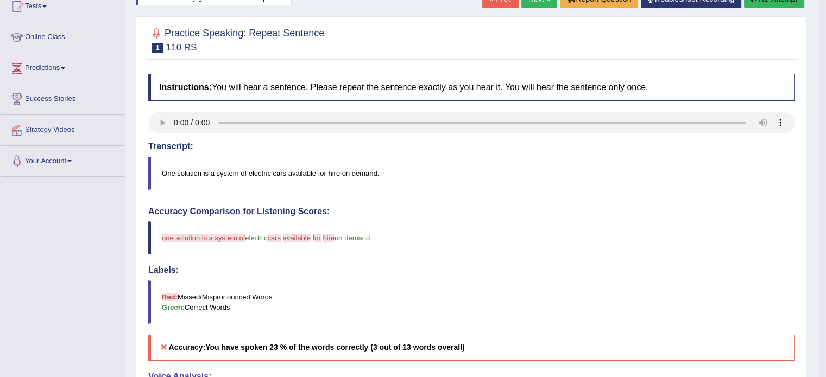
scroll to position [109, 0]
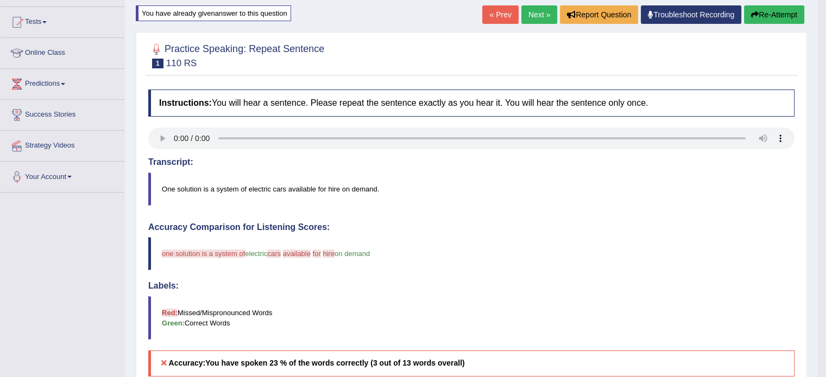
click at [545, 11] on link "Next »" at bounding box center [539, 14] width 36 height 18
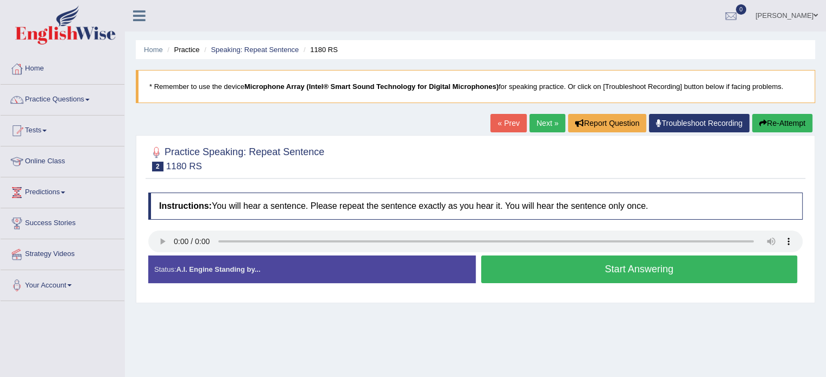
click at [585, 277] on button "Start Answering" at bounding box center [639, 270] width 317 height 28
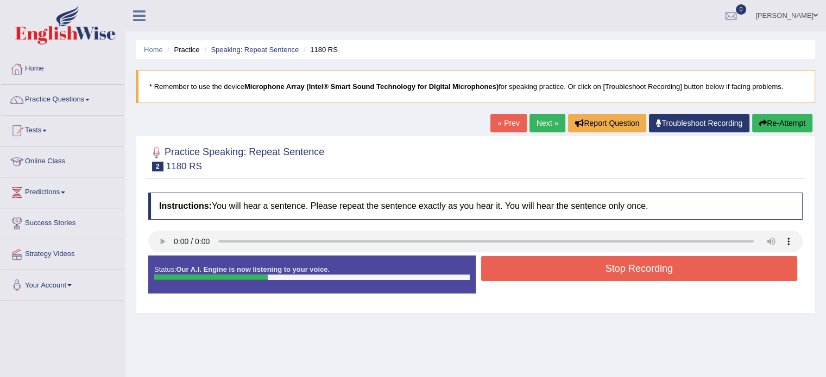
click at [585, 277] on button "Stop Recording" at bounding box center [639, 268] width 317 height 25
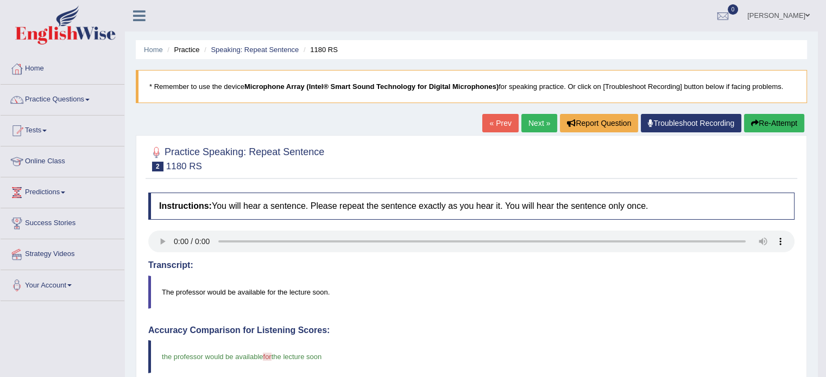
click at [765, 125] on button "Re-Attempt" at bounding box center [774, 123] width 60 height 18
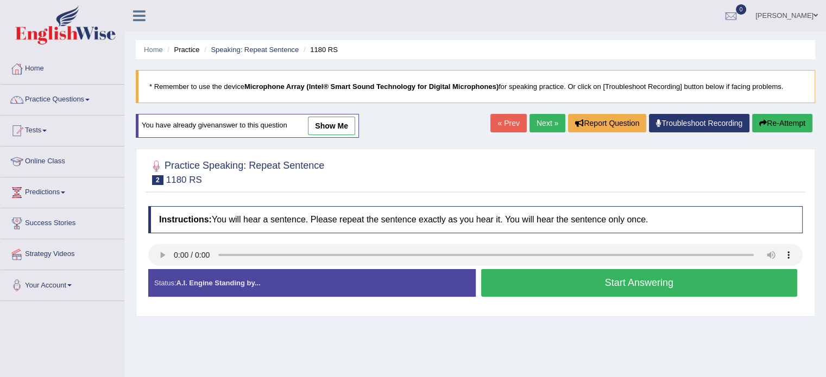
click at [543, 125] on link "Next »" at bounding box center [548, 123] width 36 height 18
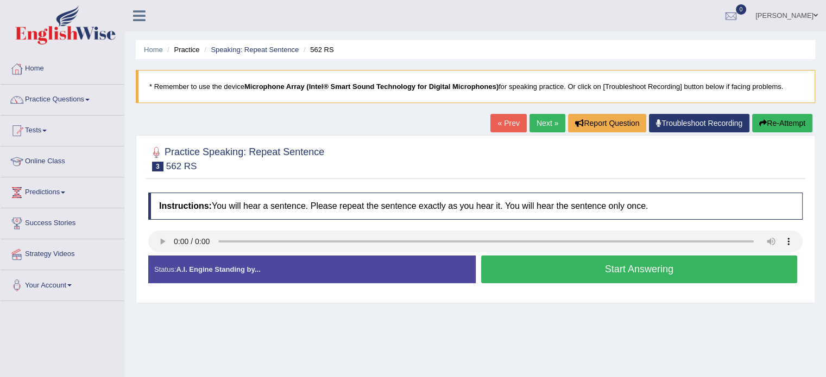
click at [543, 275] on button "Start Answering" at bounding box center [639, 270] width 317 height 28
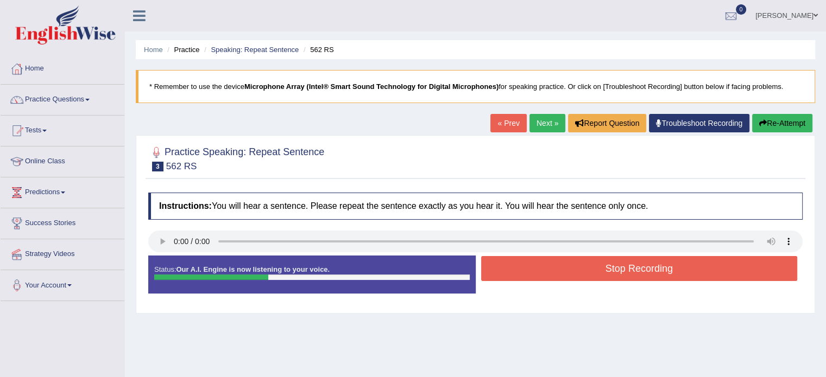
click at [543, 275] on button "Stop Recording" at bounding box center [639, 268] width 317 height 25
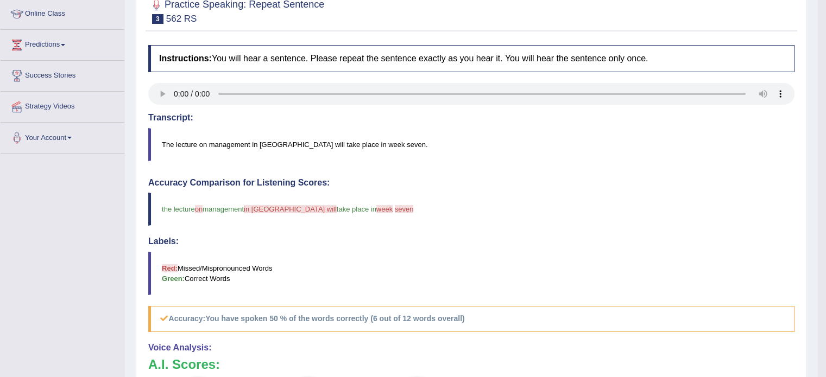
scroll to position [109, 0]
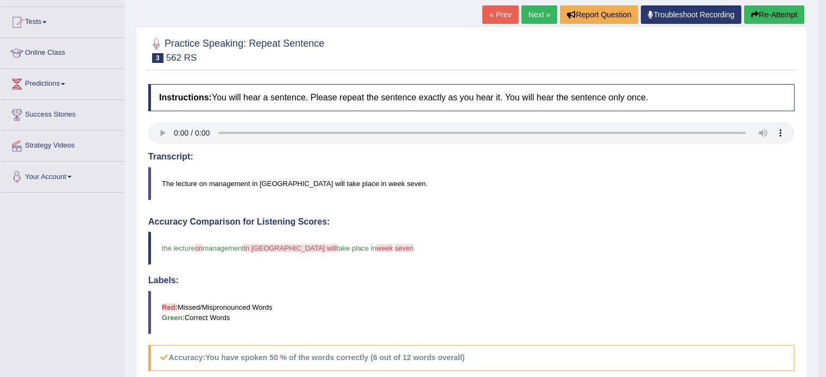
click at [763, 18] on button "Re-Attempt" at bounding box center [774, 14] width 60 height 18
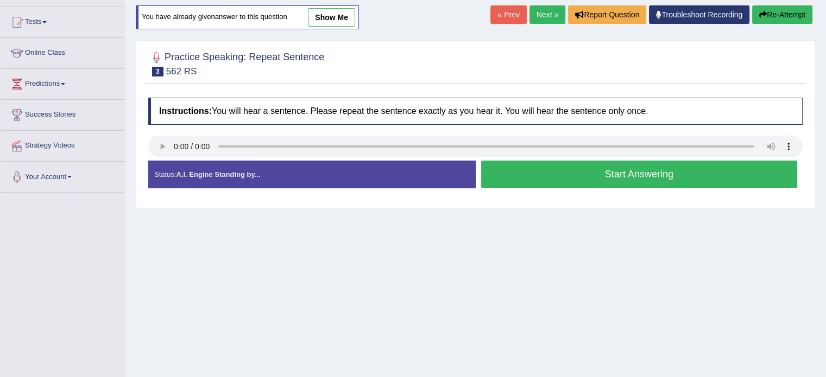
click at [518, 170] on button "Start Answering" at bounding box center [639, 175] width 317 height 28
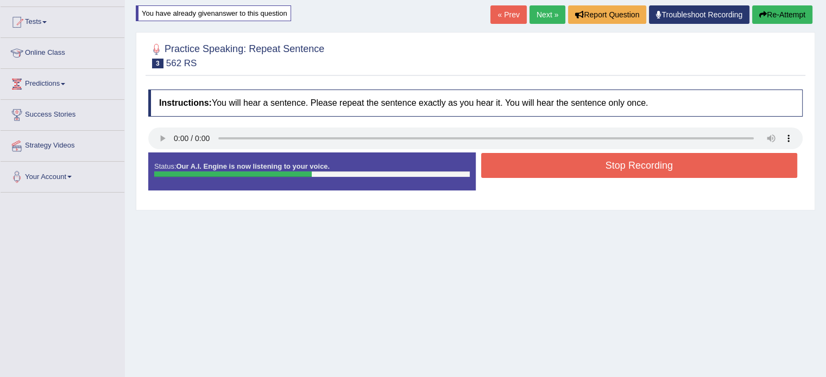
click at [518, 170] on button "Stop Recording" at bounding box center [639, 165] width 317 height 25
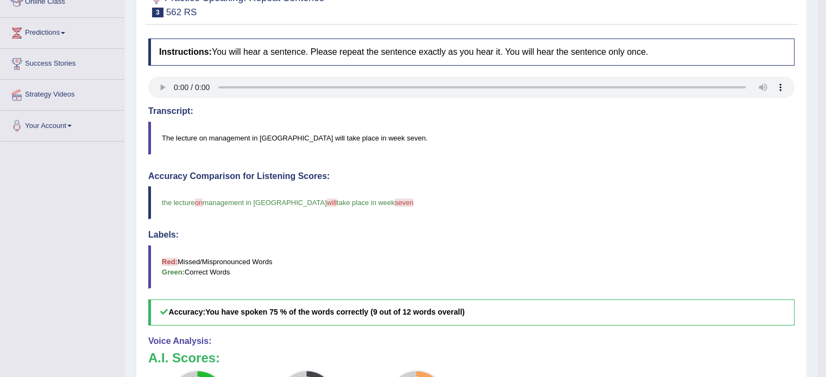
scroll to position [109, 0]
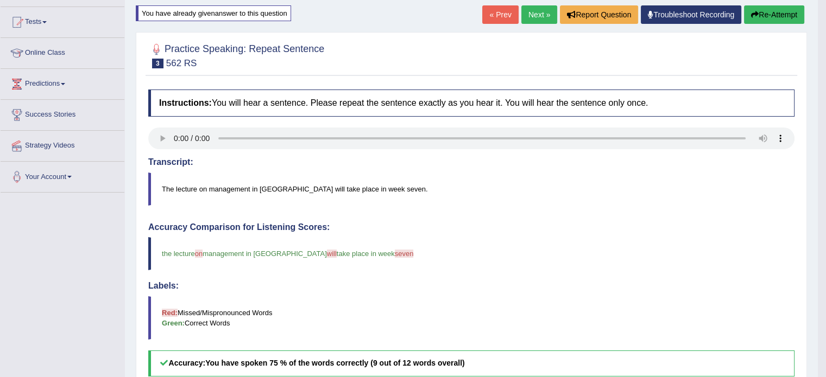
click at [535, 15] on link "Next »" at bounding box center [539, 14] width 36 height 18
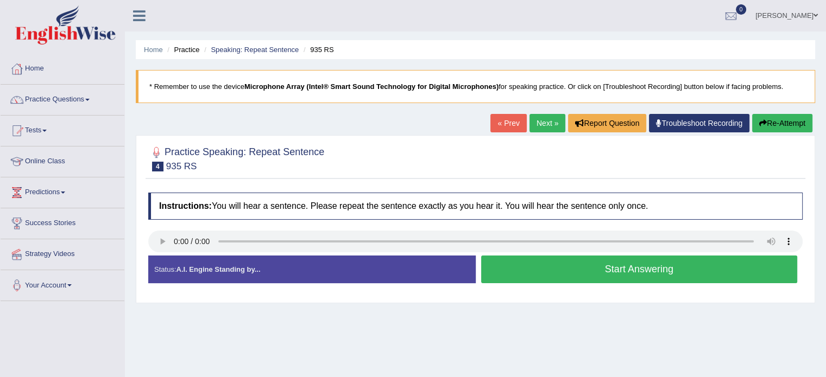
click at [589, 266] on button "Start Answering" at bounding box center [639, 270] width 317 height 28
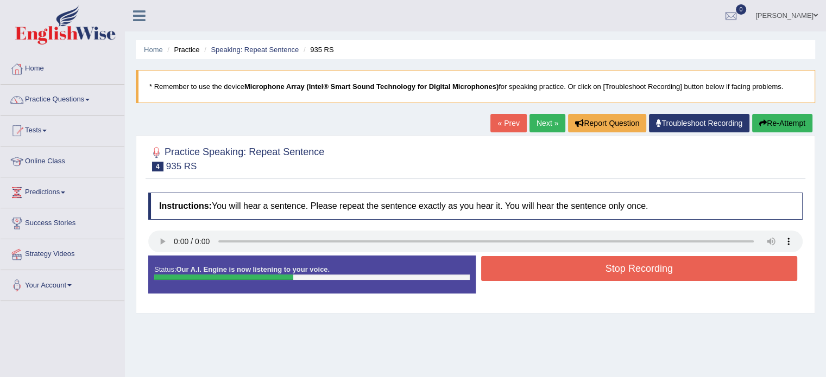
click at [767, 124] on button "Re-Attempt" at bounding box center [782, 123] width 60 height 18
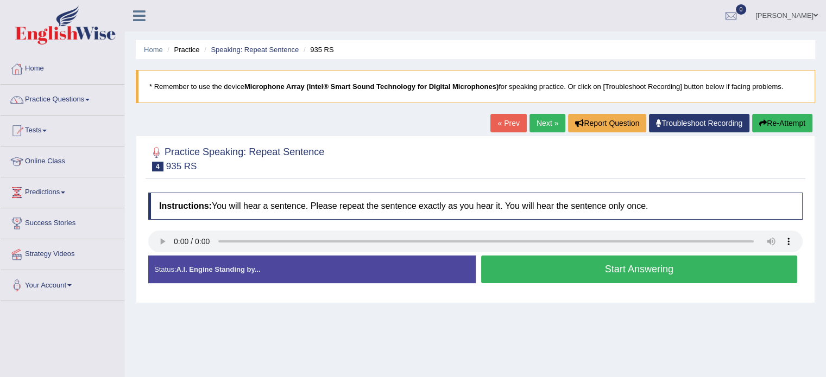
click at [562, 264] on button "Start Answering" at bounding box center [639, 270] width 317 height 28
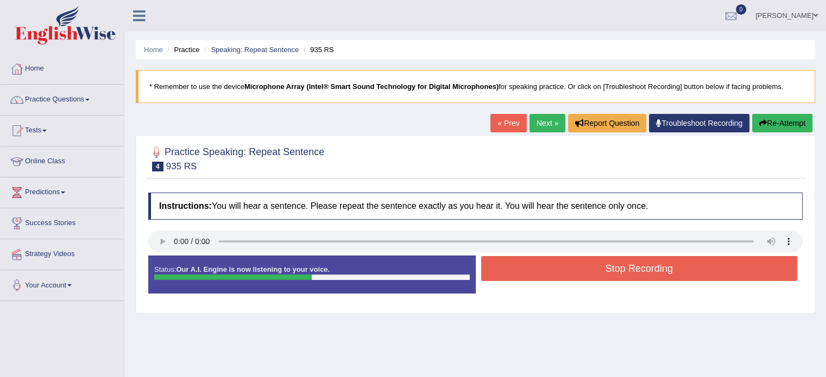
click at [562, 264] on button "Stop Recording" at bounding box center [639, 268] width 317 height 25
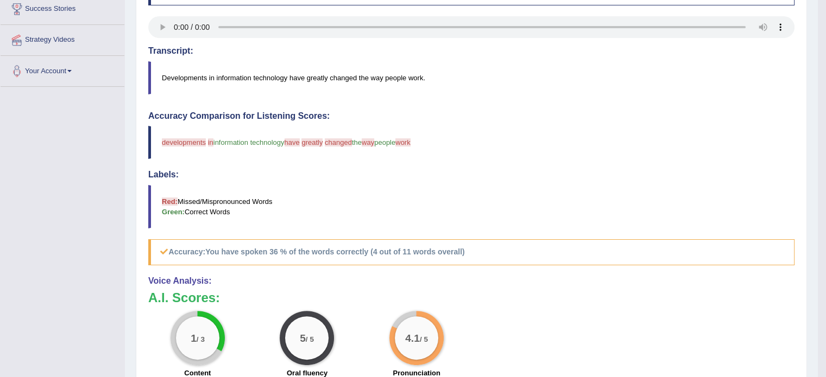
scroll to position [217, 0]
